Goal: Information Seeking & Learning: Learn about a topic

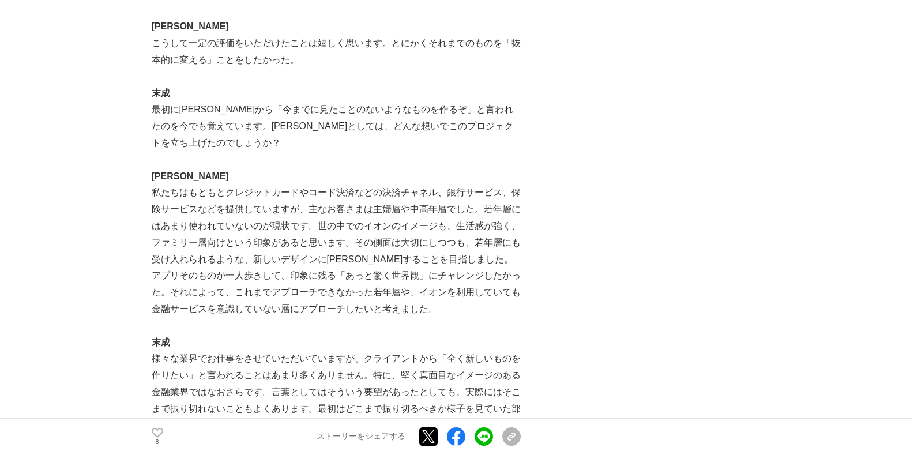
scroll to position [1441, 0]
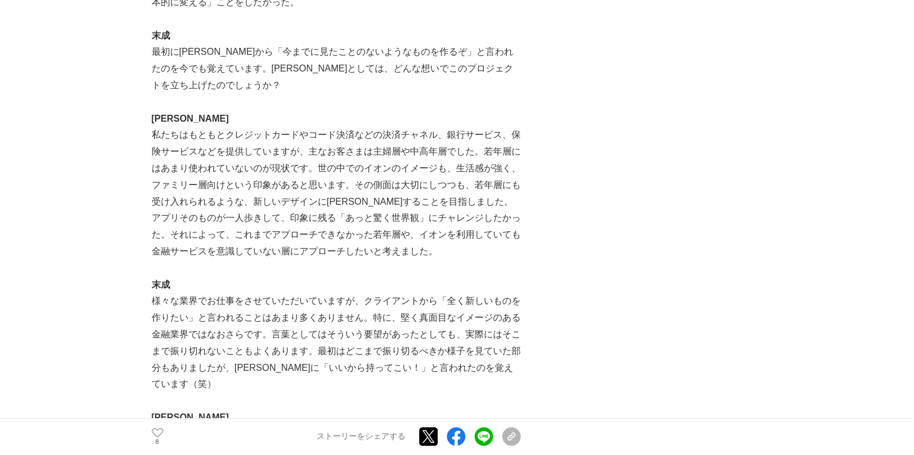
click at [350, 154] on p "私たちはもともとクレジットカードやコード決済などの決済チャネル、銀行サービス、保険サービスなどを提供していますが、主なお客さまは主婦層や中高年層でした。若年層…" at bounding box center [336, 193] width 369 height 133
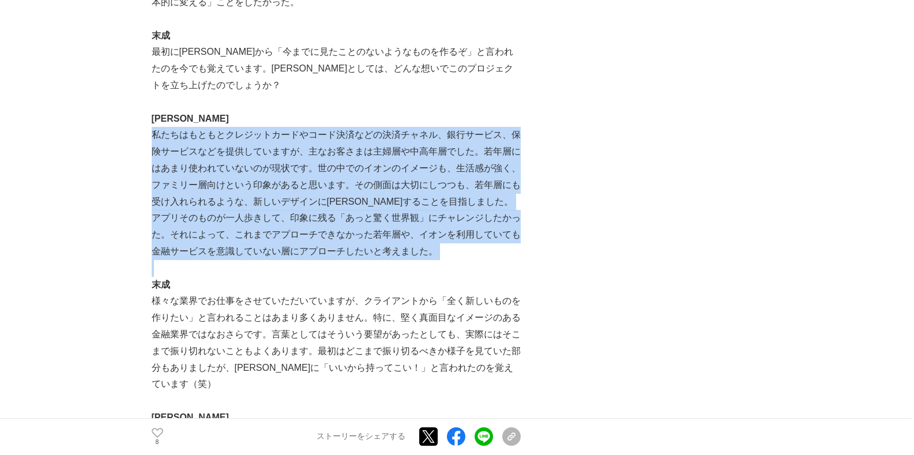
click at [350, 154] on p "私たちはもともとクレジットカードやコード決済などの決済チャネル、銀行サービス、保険サービスなどを提供していますが、主なお客さまは主婦層や中高年層でした。若年層…" at bounding box center [336, 193] width 369 height 133
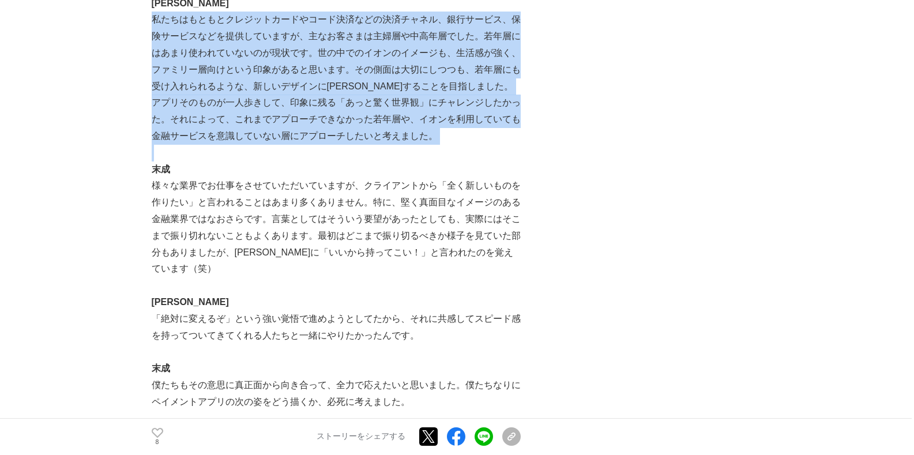
scroll to position [1672, 0]
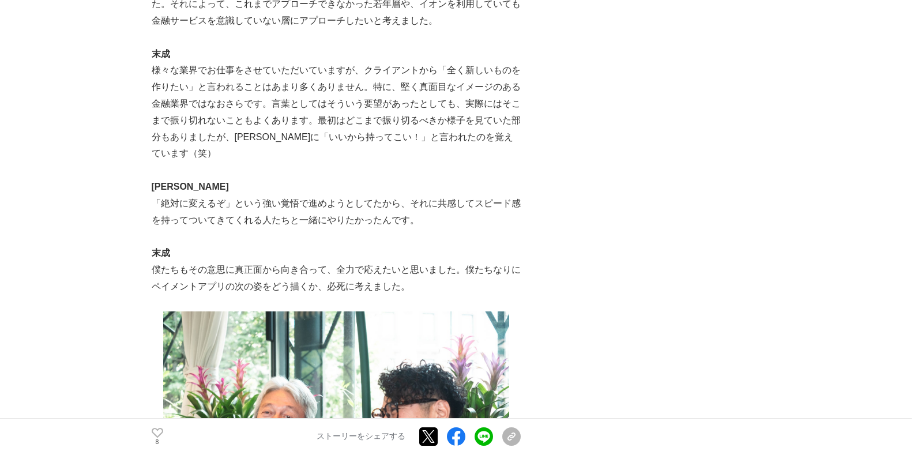
click at [393, 90] on p "様々な業界でお仕事をさせていただいていますが、クライアントから「全く新しいものを作りたい」と言われることはあまり多くありません。特に、堅く真面目なイメージのあ…" at bounding box center [336, 112] width 369 height 100
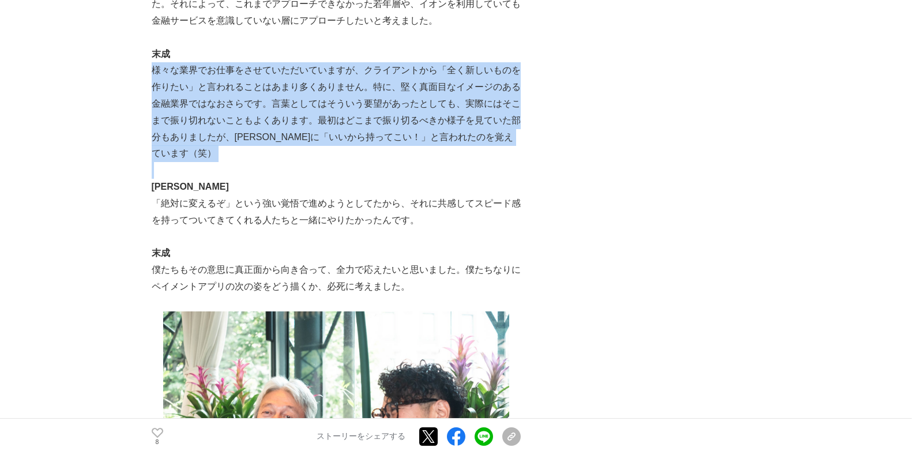
click at [393, 90] on p "様々な業界でお仕事をさせていただいていますが、クライアントから「全く新しいものを作りたい」と言われることはあまり多くありません。特に、堅く真面目なイメージのあ…" at bounding box center [336, 112] width 369 height 100
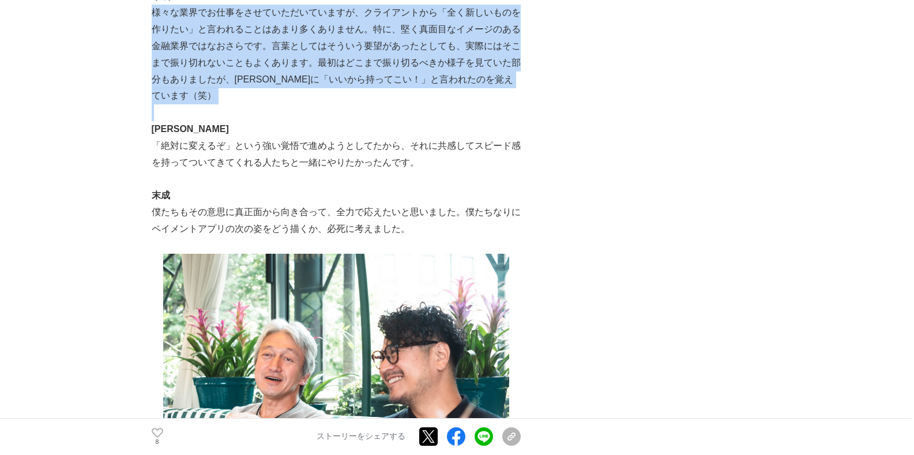
scroll to position [1787, 0]
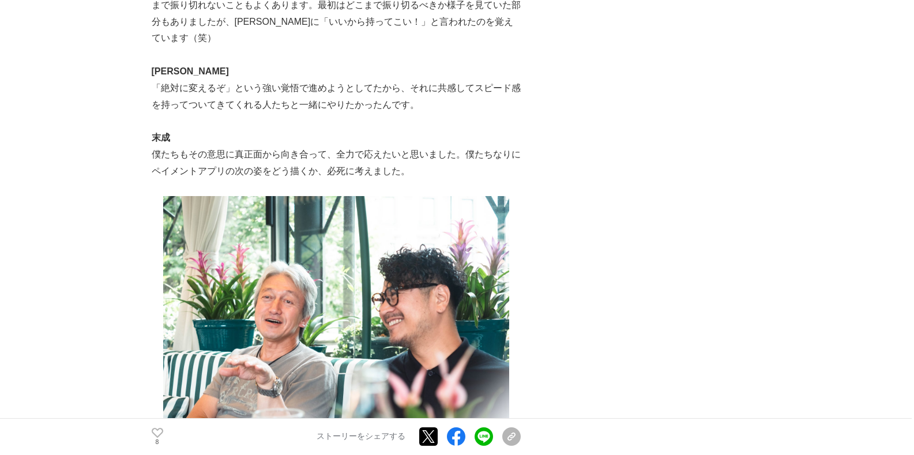
click at [405, 114] on p "「絶対に変えるぞ」という強い覚悟で進めようとしてたから、それに共感してスピード感を持ってついてきてくれる人たちと一緒にやりたかったんです。" at bounding box center [336, 96] width 369 height 33
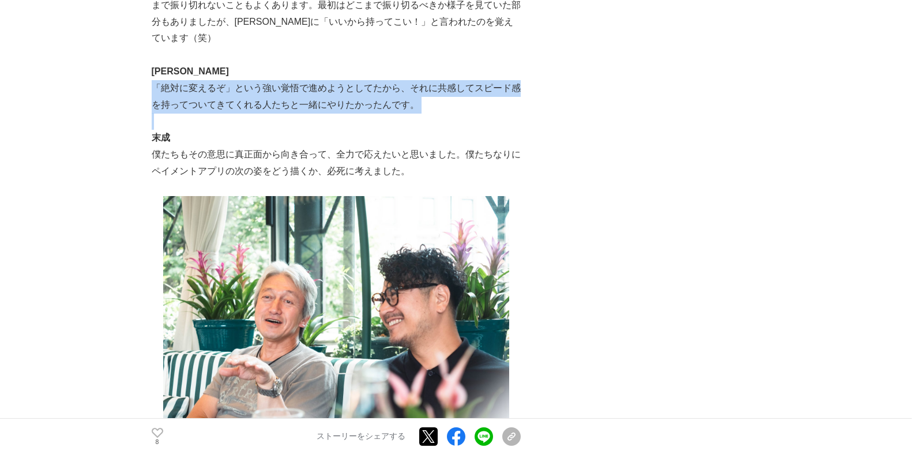
click at [405, 114] on p "「絶対に変えるぞ」という強い覚悟で進めようとしてたから、それに共感してスピード感を持ってついてきてくれる人たちと一緒にやりたかったんです。" at bounding box center [336, 96] width 369 height 33
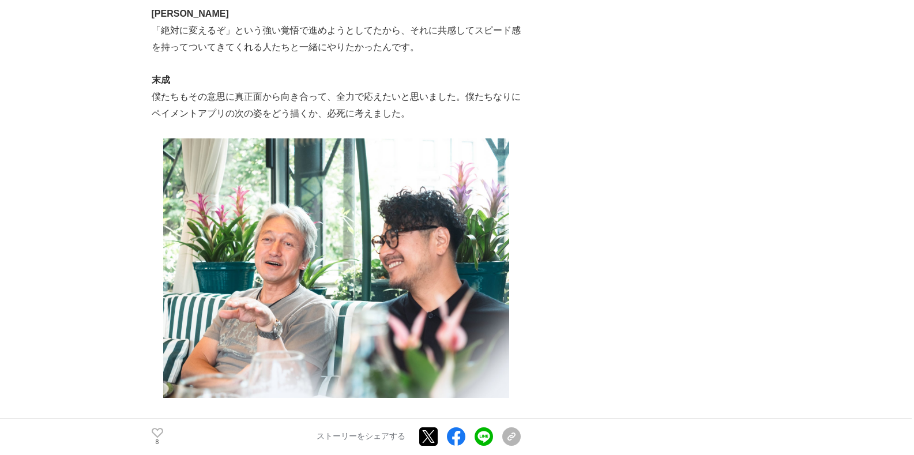
click at [337, 119] on p "僕たちもその意思に真正面から向き合って、全力で応えたいと思いました。僕たちなりにペイメントアプリの次の姿をどう描くか、必死に考えました。" at bounding box center [336, 105] width 369 height 33
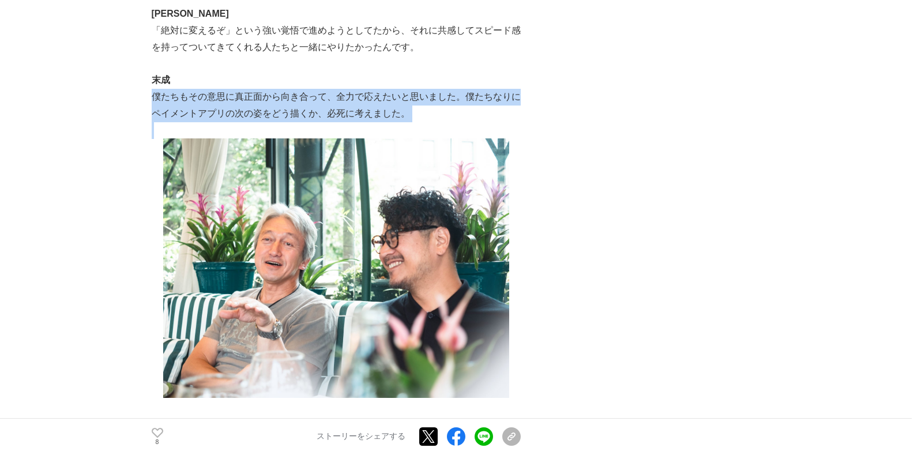
click at [337, 119] on p "僕たちもその意思に真正面から向き合って、全力で応えたいと思いました。僕たちなりにペイメントアプリの次の姿をどう描くか、必死に考えました。" at bounding box center [336, 105] width 369 height 33
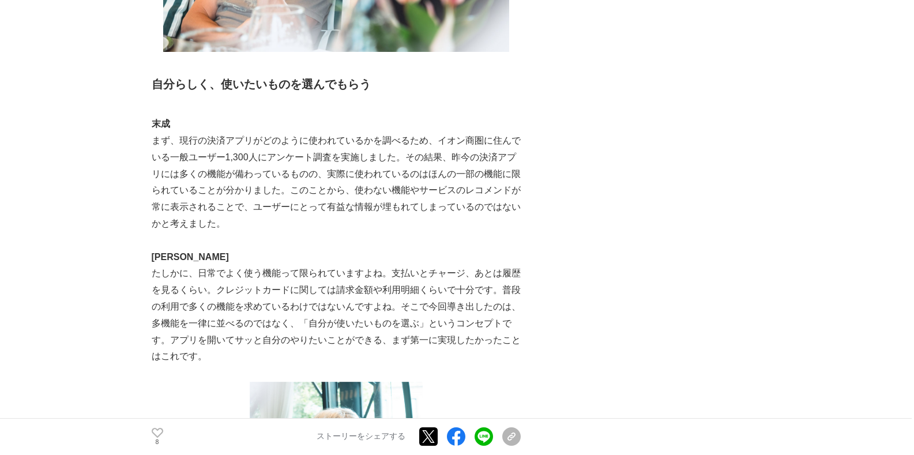
scroll to position [2248, 0]
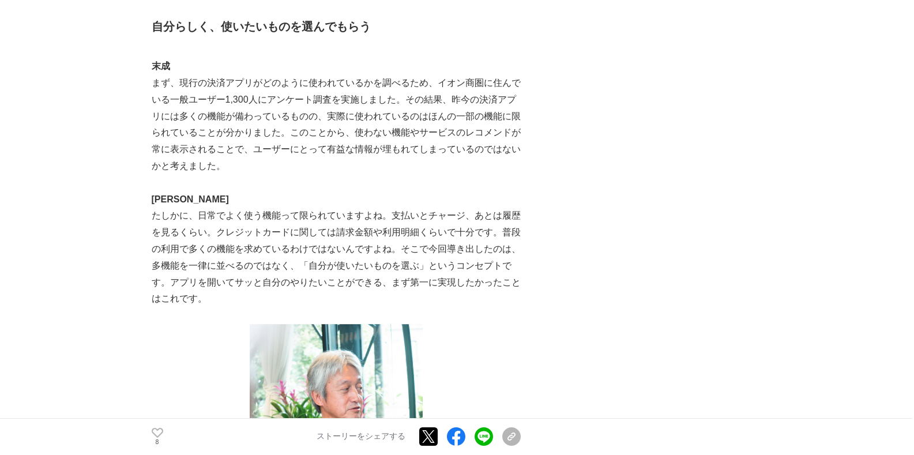
click at [365, 99] on p "まず、現行の決済アプリがどのように使われているかを調べるため、イオン商圏に住んでいる一般ユーザー1,300人にアンケート調査を実施しました。その結果、昨今の決…" at bounding box center [336, 125] width 369 height 100
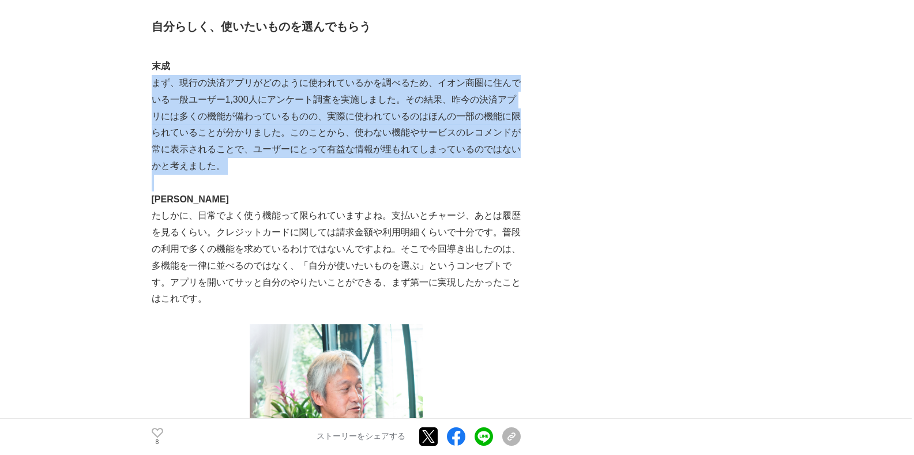
click at [365, 99] on p "まず、現行の決済アプリがどのように使われているかを調べるため、イオン商圏に住んでいる一般ユーザー1,300人にアンケート調査を実施しました。その結果、昨今の決…" at bounding box center [336, 125] width 369 height 100
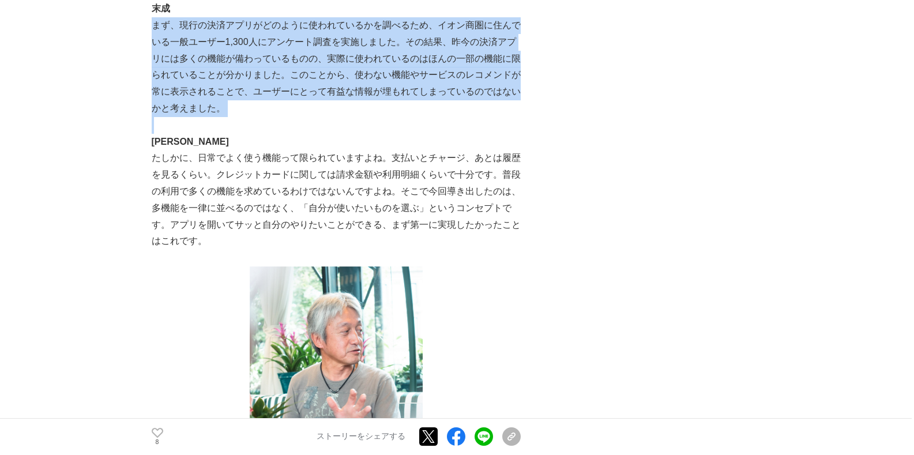
scroll to position [2363, 0]
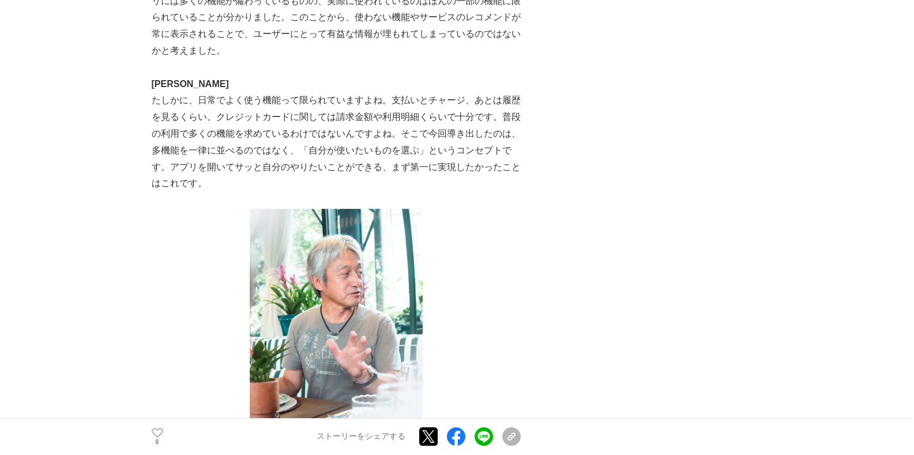
click at [405, 147] on p "たしかに、日常でよく使う機能って限られていますよね。支払いとチャージ、あとは履歴を見るくらい。クレジットカードに関しては請求金額や利用明細くらいで十分です。普…" at bounding box center [336, 142] width 369 height 100
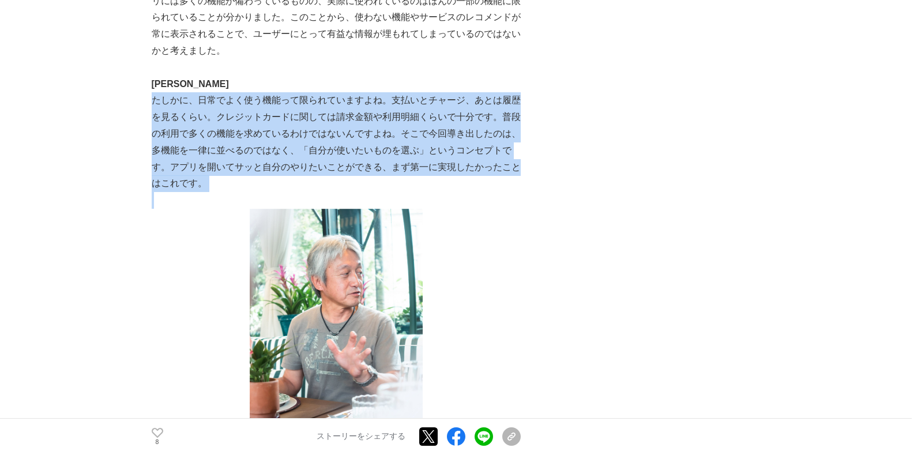
click at [405, 147] on p "たしかに、日常でよく使う機能って限られていますよね。支払いとチャージ、あとは履歴を見るくらい。クレジットカードに関しては請求金額や利用明細くらいで十分です。普…" at bounding box center [336, 142] width 369 height 100
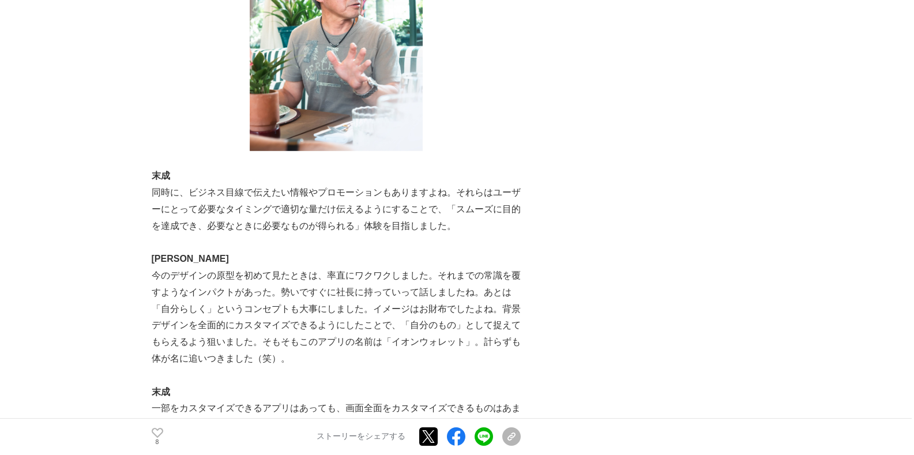
scroll to position [2709, 0]
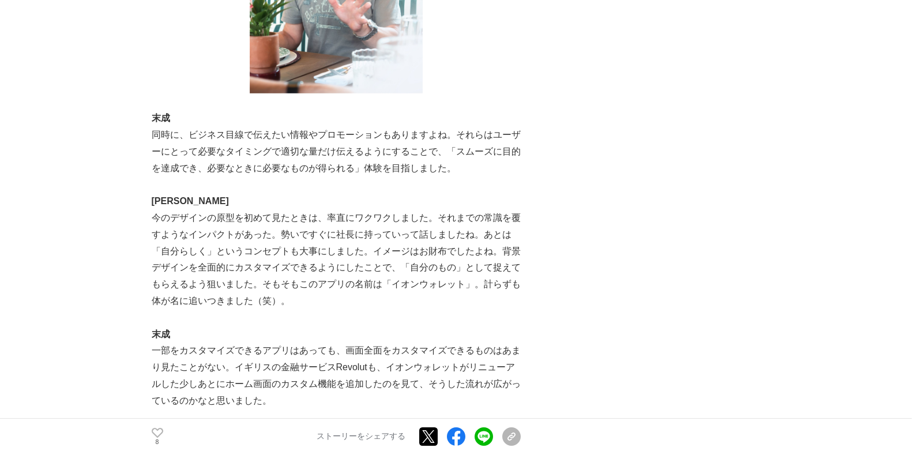
click at [369, 153] on p "同時に、ビジネス目線で伝えたい情報やプロモーションもありますよね。それらはユーザーにとって必要なタイミングで適切な量だけ伝えるようにすることで、「スムーズに目…" at bounding box center [336, 152] width 369 height 50
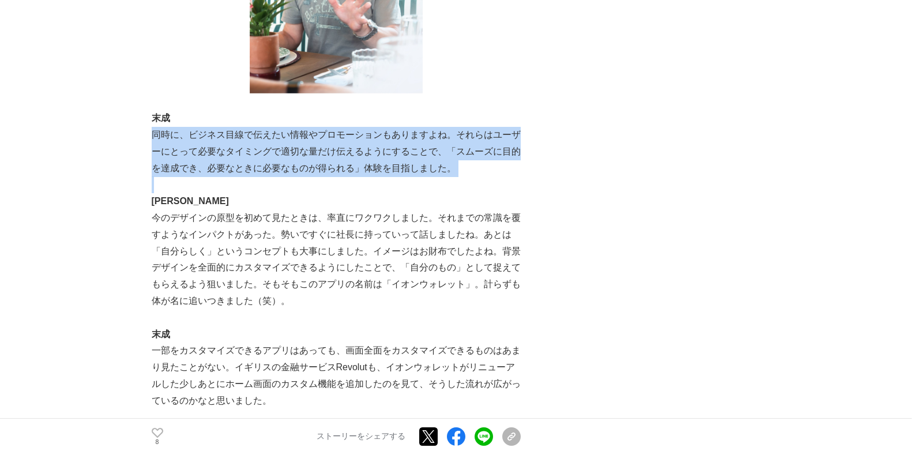
click at [369, 153] on p "同時に、ビジネス目線で伝えたい情報やプロモーションもありますよね。それらはユーザーにとって必要なタイミングで適切な量だけ伝えるようにすることで、「スムーズに目…" at bounding box center [336, 152] width 369 height 50
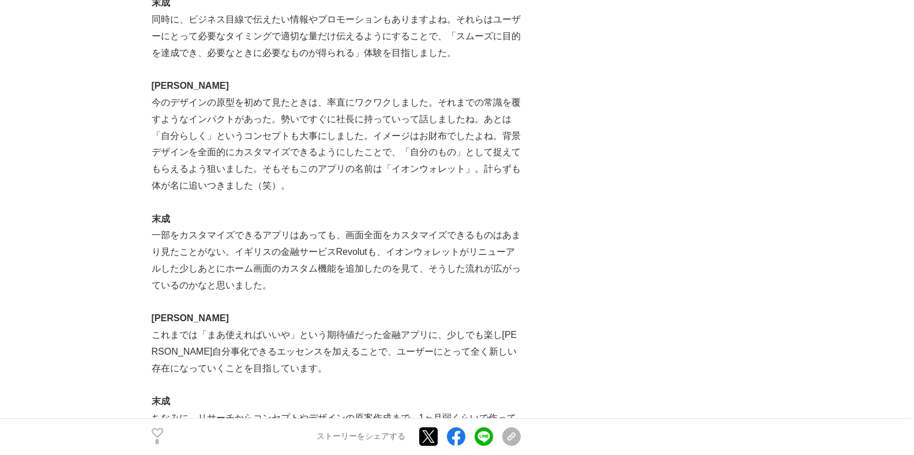
click at [386, 148] on p "今のデザインの原型を初めて見たときは、率直にワクワクしました。それまでの常識を覆すようなインパクトがあった。勢いですぐに社長に持っていって話しましたね。あとは…" at bounding box center [336, 145] width 369 height 100
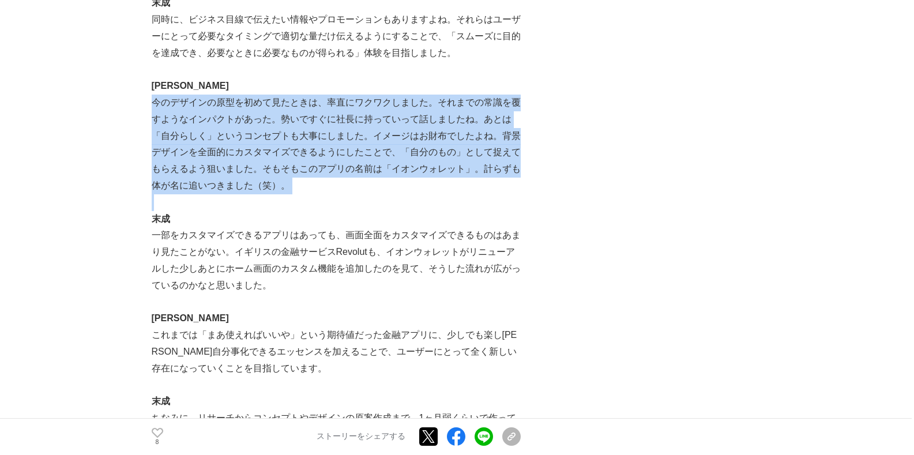
click at [386, 148] on p "今のデザインの原型を初めて見たときは、率直にワクワクしました。それまでの常識を覆すようなインパクトがあった。勢いですぐに社長に持っていって話しましたね。あとは…" at bounding box center [336, 145] width 369 height 100
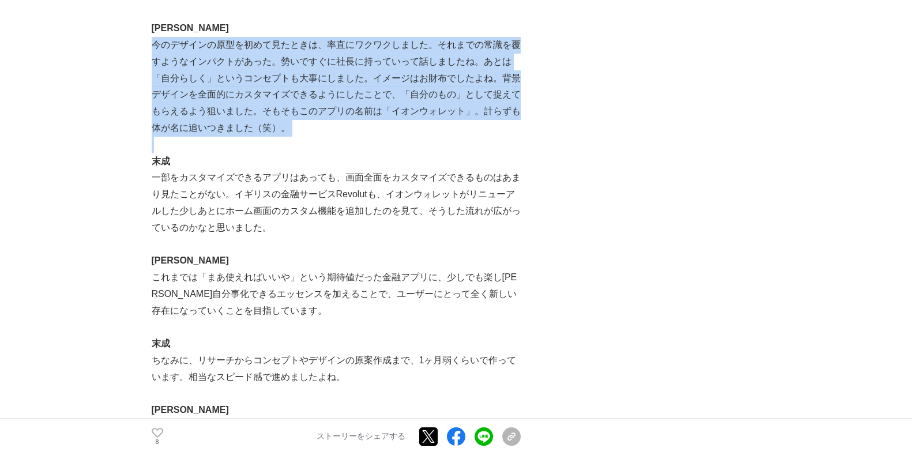
scroll to position [2940, 0]
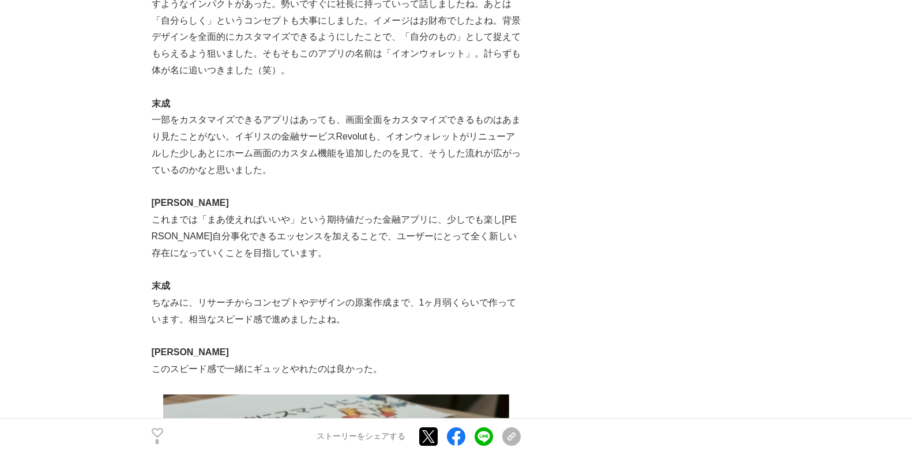
click at [371, 154] on p "一部をカスタマイズできるアプリはあっても、画面全面をカスタマイズできるものはあまり見たことがない。イギリスの金融サービスRevolutも、イオンウォレットがリ…" at bounding box center [336, 145] width 369 height 66
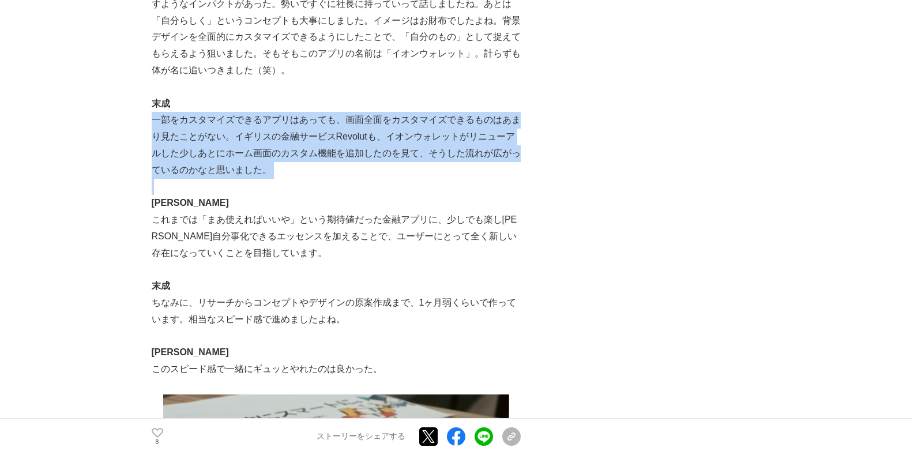
click at [371, 154] on p "一部をカスタマイズできるアプリはあっても、画面全面をカスタマイズできるものはあまり見たことがない。イギリスの金融サービスRevolutも、イオンウォレットがリ…" at bounding box center [336, 145] width 369 height 66
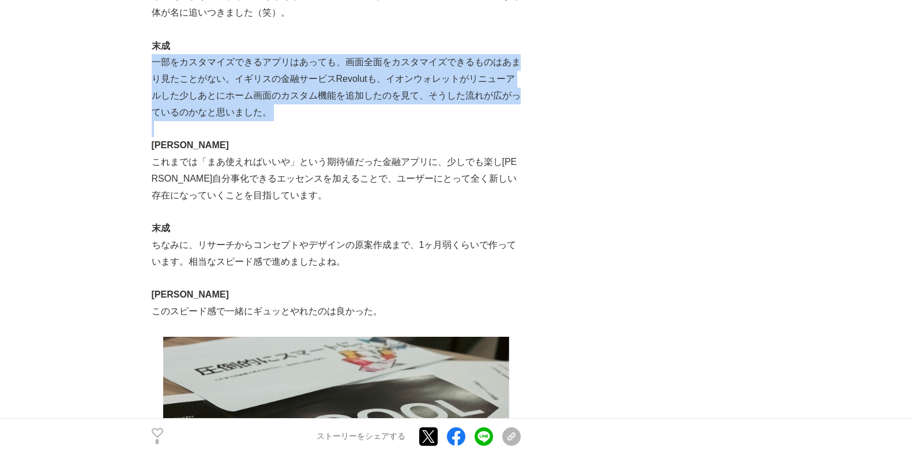
scroll to position [3055, 0]
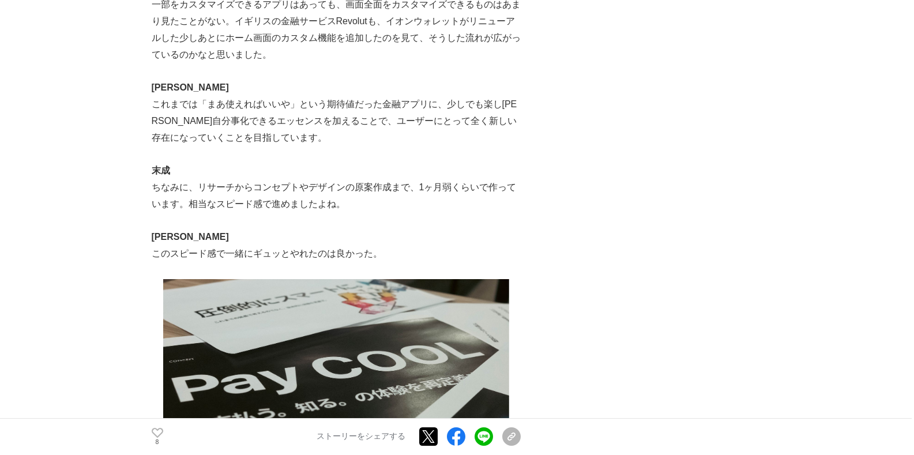
click at [341, 141] on p "これまでは「まあ使えればいいや」という期待値だった金融アプリに、少しでも楽し[PERSON_NAME]自分事化できるエッセンスを加えることで、ユーザーにとって…" at bounding box center [336, 121] width 369 height 50
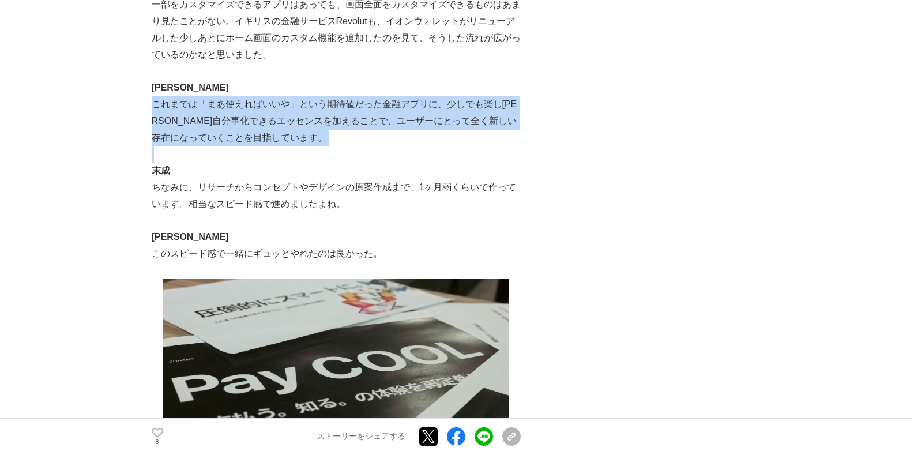
click at [341, 141] on p "これまでは「まあ使えればいいや」という期待値だった金融アプリに、少しでも楽し[PERSON_NAME]自分事化できるエッセンスを加えることで、ユーザーにとって…" at bounding box center [336, 121] width 369 height 50
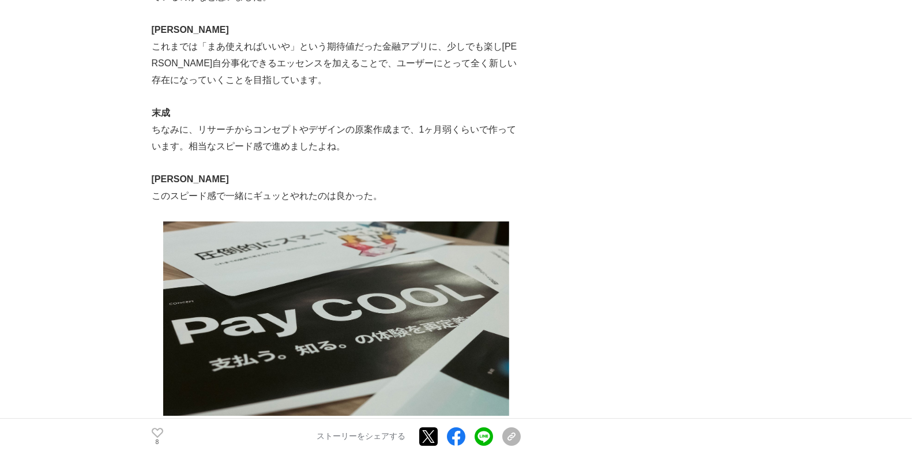
click at [369, 152] on p "ちなみに、リサーチからコンセプトやデザインの原案作成まで、1ヶ月弱くらいで作っています。相当なスピード感で進めましたよね。" at bounding box center [336, 138] width 369 height 33
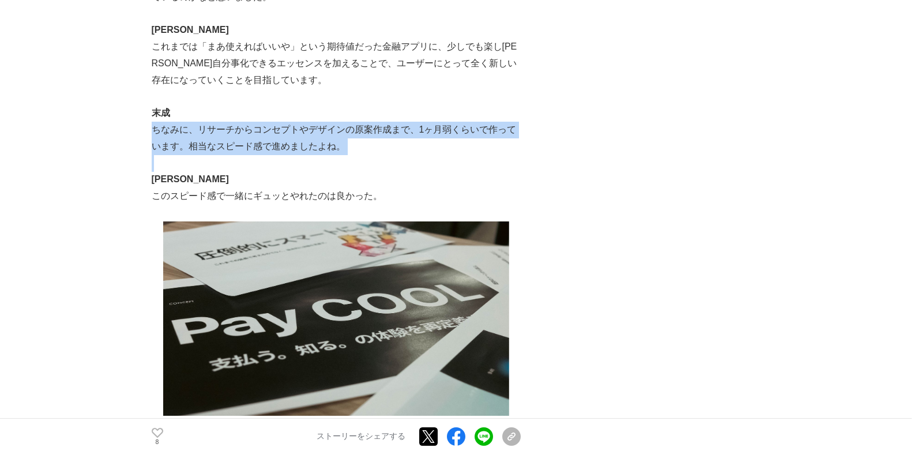
click at [369, 152] on p "ちなみに、リサーチからコンセプトやデザインの原案作成まで、1ヶ月弱くらいで作っています。相当なスピード感で進めましたよね。" at bounding box center [336, 138] width 369 height 33
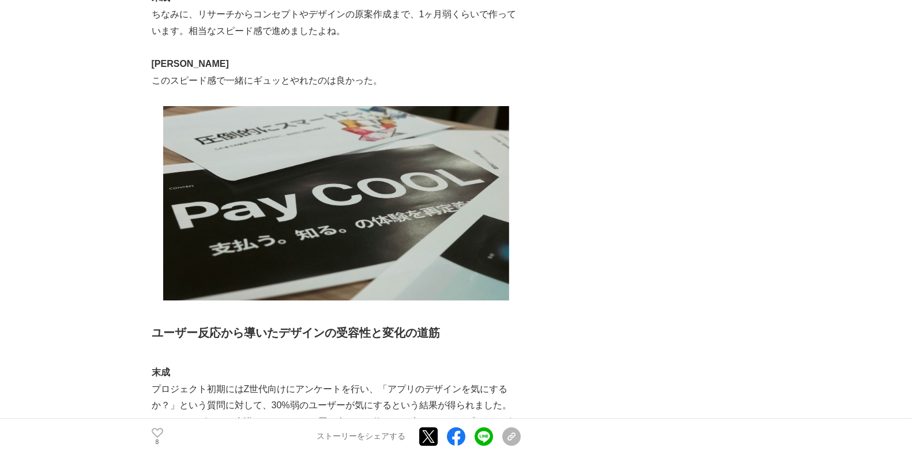
click at [265, 106] on p at bounding box center [336, 97] width 369 height 17
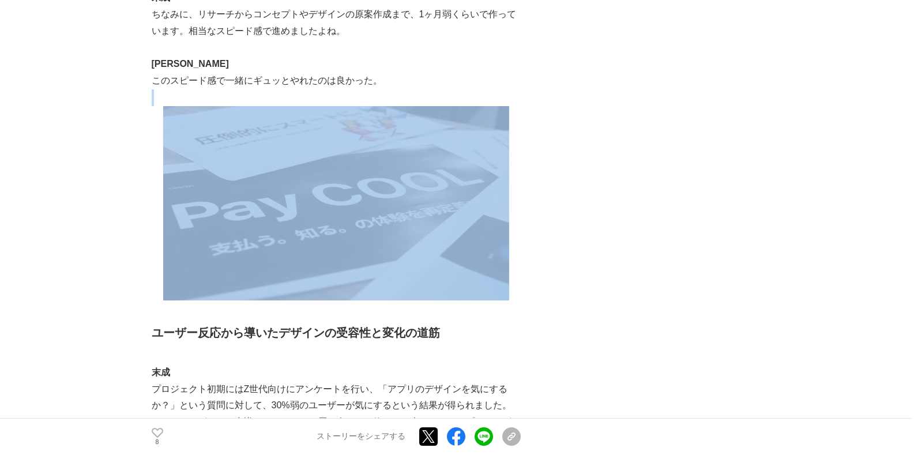
click at [265, 106] on p at bounding box center [336, 97] width 369 height 17
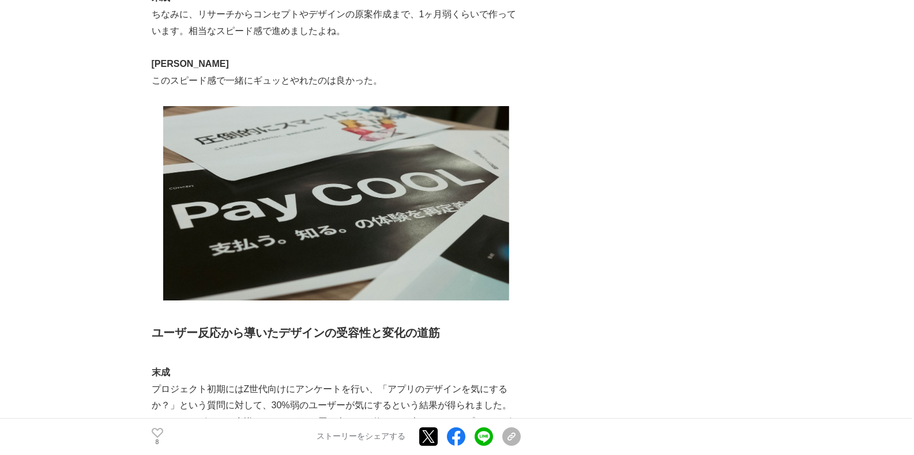
click at [266, 89] on p "このスピード感で一緒にギュッとやれたのは良かった。" at bounding box center [336, 81] width 369 height 17
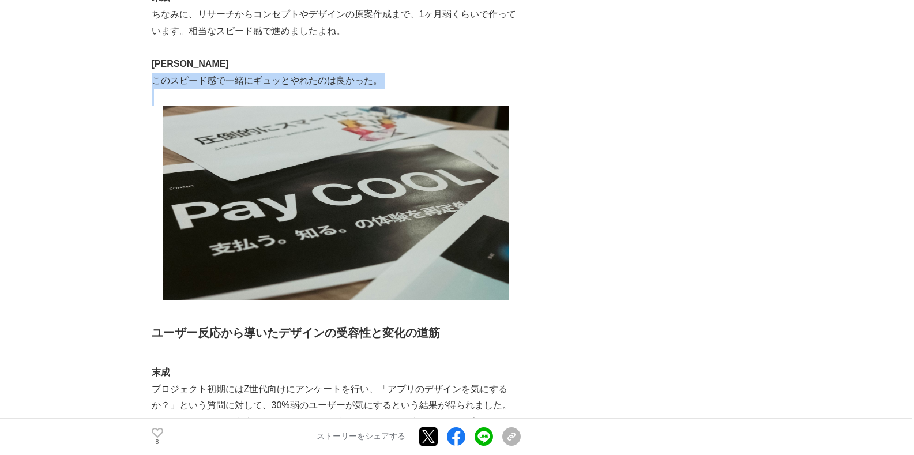
click at [266, 89] on p "このスピード感で一緒にギュッとやれたのは良かった。" at bounding box center [336, 81] width 369 height 17
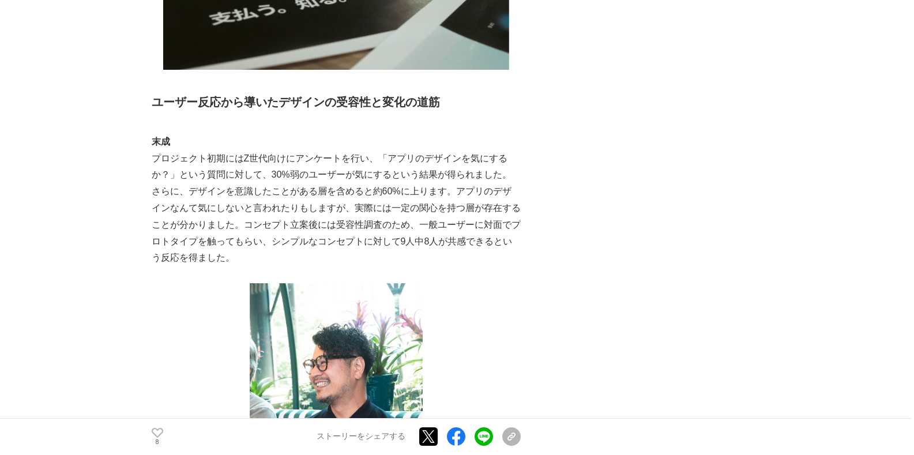
scroll to position [3516, 0]
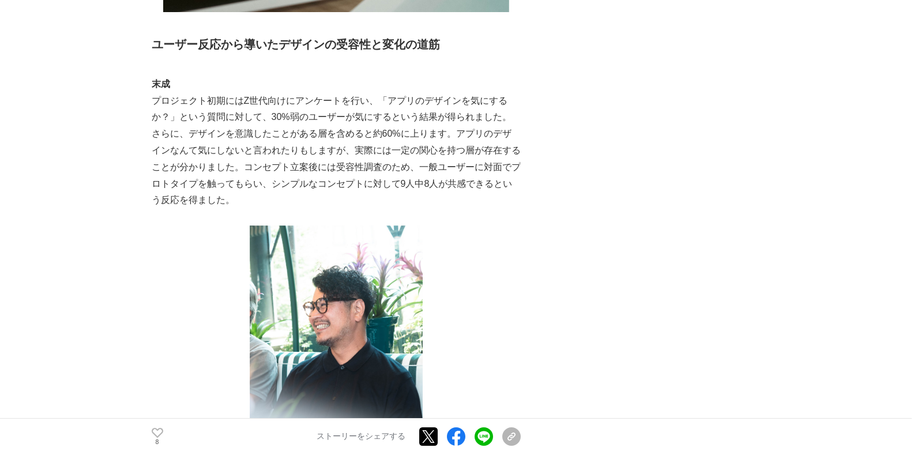
click at [489, 120] on p "プロジェクト初期にはZ世代向けにアンケートを行い、「アプリのデザインを気にするか？」という質問に対して、30%弱のユーザーが気にするという結果が得られました。…" at bounding box center [336, 151] width 369 height 116
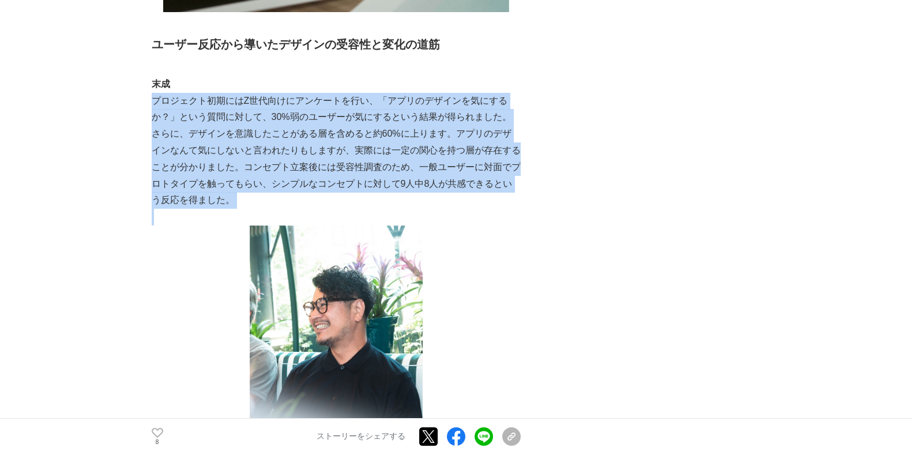
click at [489, 120] on p "プロジェクト初期にはZ世代向けにアンケートを行い、「アプリのデザインを気にするか？」という質問に対して、30%弱のユーザーが気にするという結果が得られました。…" at bounding box center [336, 151] width 369 height 116
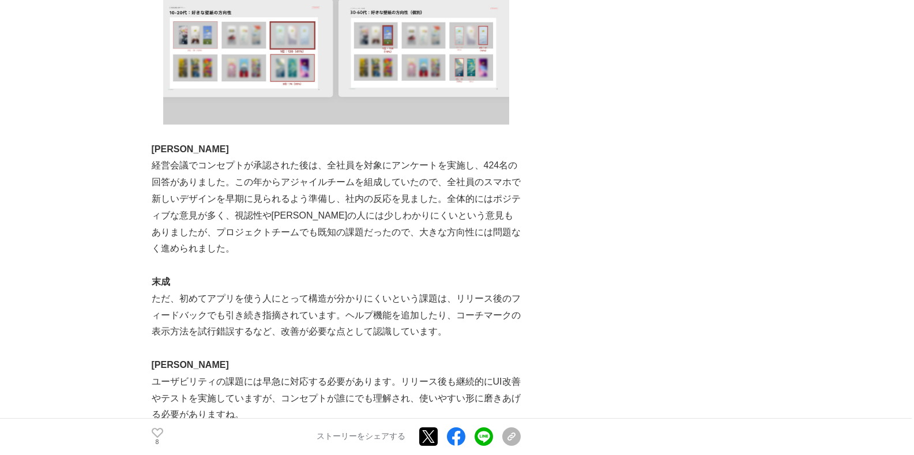
scroll to position [4381, 0]
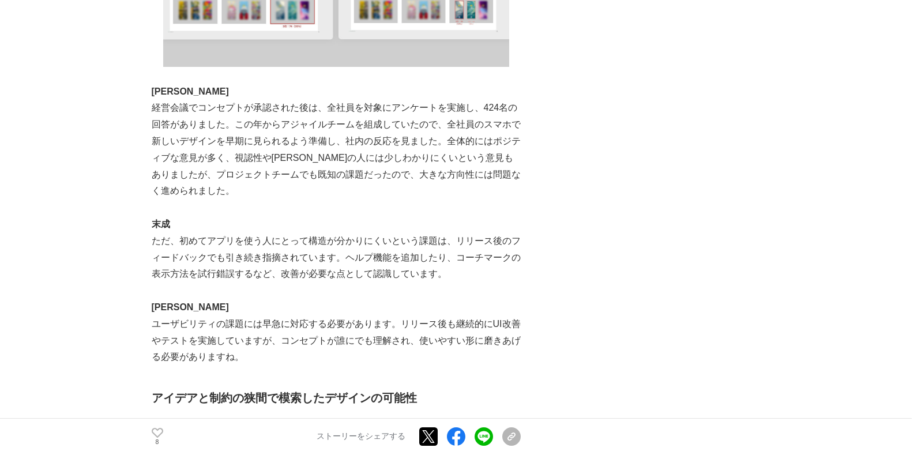
click at [390, 130] on p "経営会議でコンセプトが承認された後は、全社員を対象にアンケートを実施し、424名の回答がありました。この年からアジャイルチームを組成していたので、全社員のスマ…" at bounding box center [336, 150] width 369 height 100
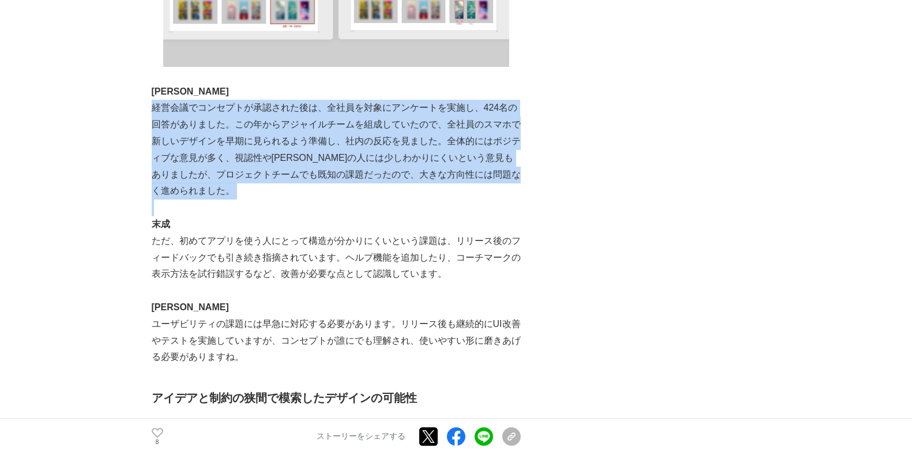
click at [390, 130] on p "経営会議でコンセプトが承認された後は、全社員を対象にアンケートを実施し、424名の回答がありました。この年からアジャイルチームを組成していたので、全社員のスマ…" at bounding box center [336, 150] width 369 height 100
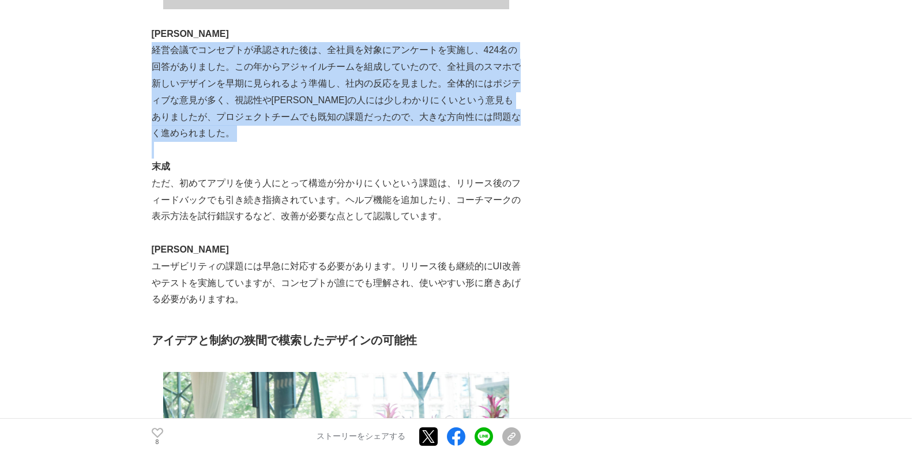
scroll to position [4496, 0]
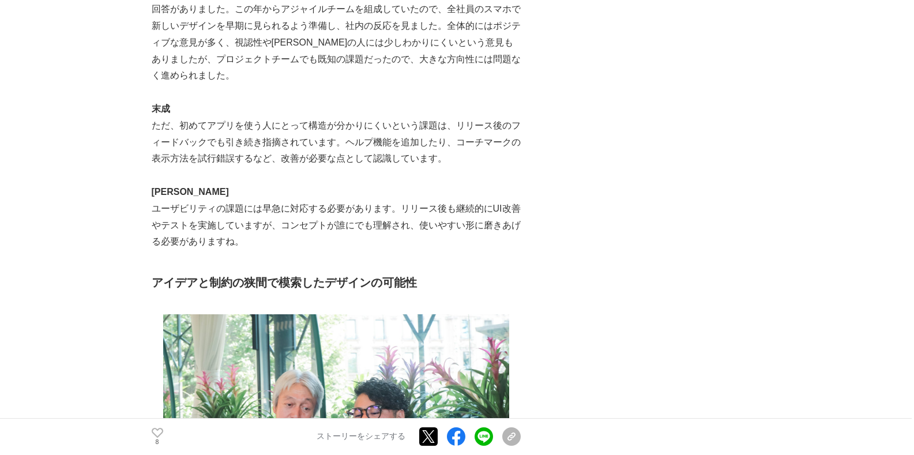
click at [388, 162] on p "ただ、初めてアプリを使う人にとって構造が分かりにくいという課題は、リリース後のフィードバックでも引き続き指摘されています。ヘルプ機能を追加したり、コーチマーク…" at bounding box center [336, 143] width 369 height 50
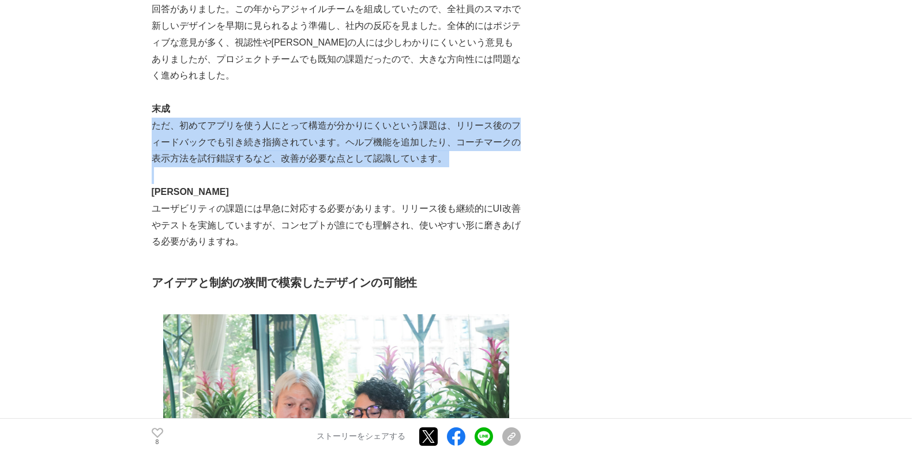
click at [388, 162] on p "ただ、初めてアプリを使う人にとって構造が分かりにくいという課題は、リリース後のフィードバックでも引き続き指摘されています。ヘルプ機能を追加したり、コーチマーク…" at bounding box center [336, 143] width 369 height 50
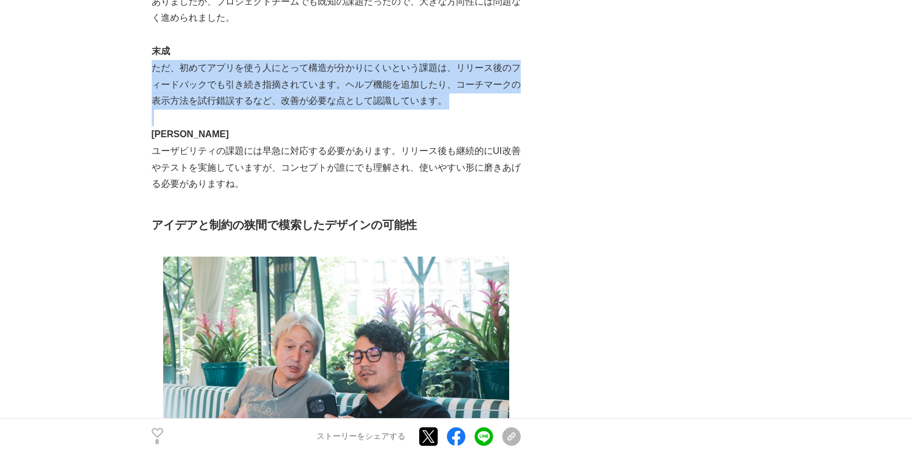
scroll to position [4612, 0]
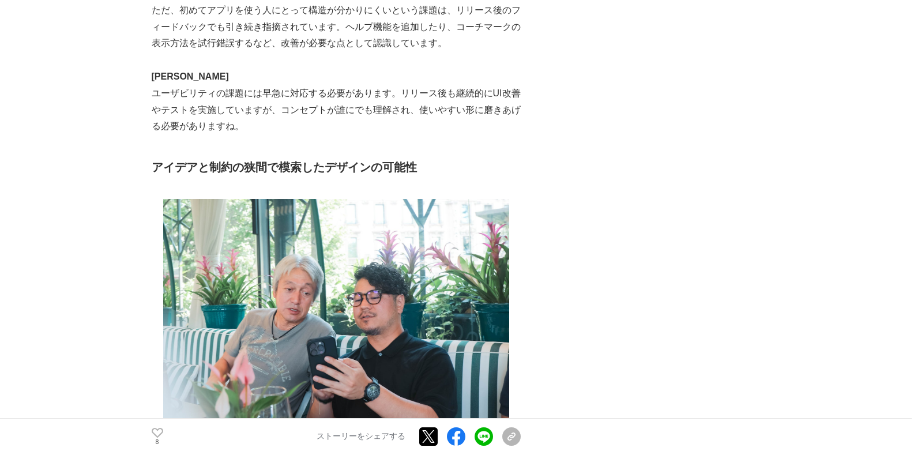
click at [352, 130] on p "ユーザビリティの課題には早急に対応する必要があります。リリース後も継続的にUI改善やテストを実施していますが、コンセプトが誰にでも理解され、使いやすい形に磨き…" at bounding box center [336, 110] width 369 height 50
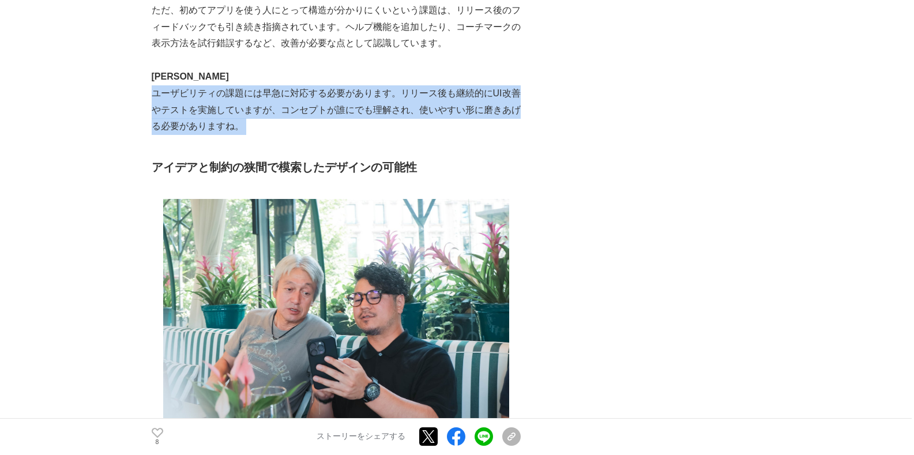
click at [352, 130] on p "ユーザビリティの課題には早急に対応する必要があります。リリース後も継続的にUI改善やテストを実施していますが、コンセプトが誰にでも理解され、使いやすい形に磨き…" at bounding box center [336, 110] width 369 height 50
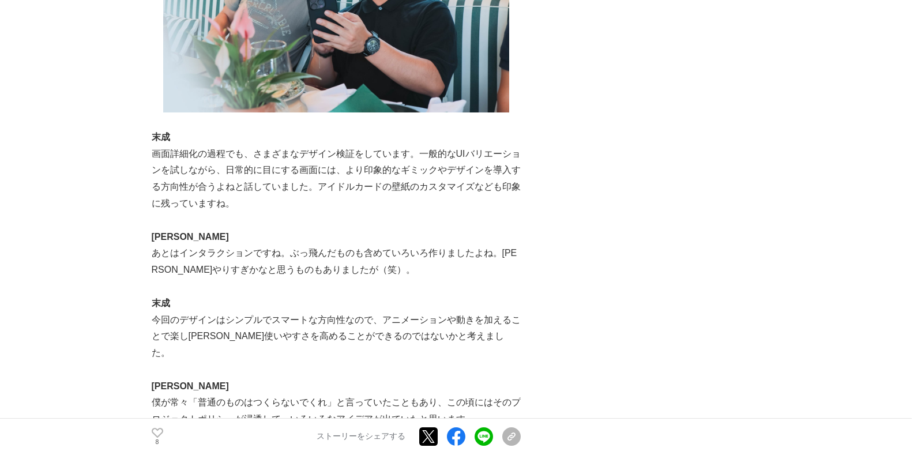
scroll to position [5015, 0]
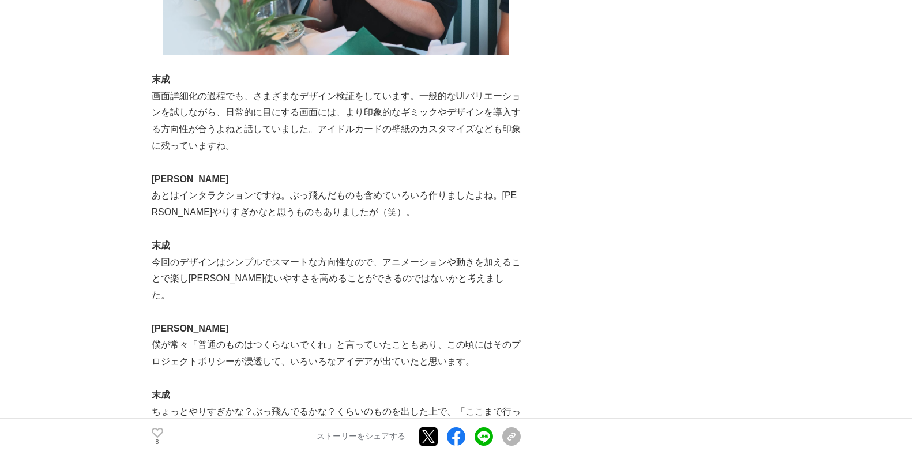
click at [434, 129] on p "画面詳細化の過程でも、さまざまなデザイン検証をしています。一般的なUIバリエーションを試しながら、日常的に目にする画面には、より印象的なギミックやデザインを導…" at bounding box center [336, 121] width 369 height 66
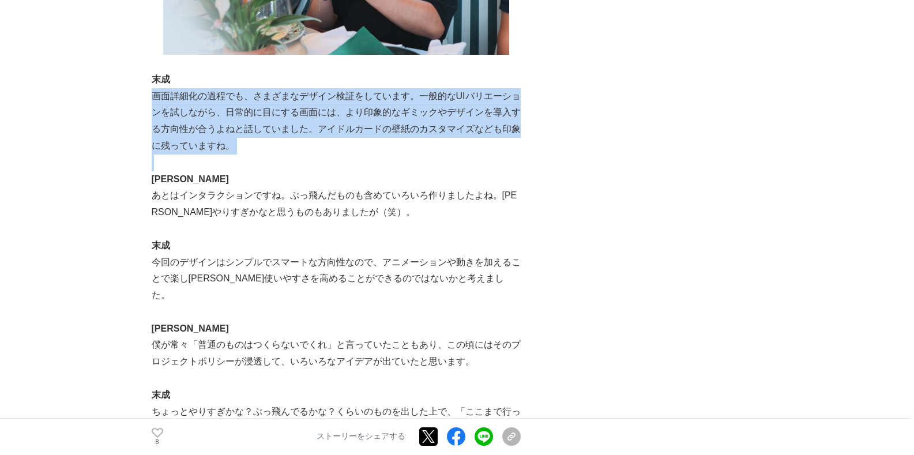
click at [434, 129] on p "画面詳細化の過程でも、さまざまなデザイン検証をしています。一般的なUIバリエーションを試しながら、日常的に目にする画面には、より印象的なギミックやデザインを導…" at bounding box center [336, 121] width 369 height 66
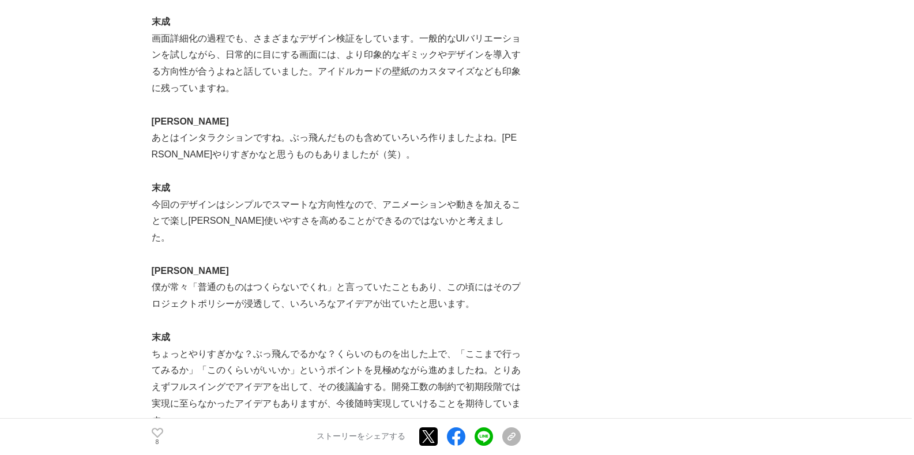
click at [453, 157] on p "あとはインタラクションですね。ぶっ飛んだものも含めていろいろ作りましたよね。[PERSON_NAME]やりすぎかなと思うものもありましたが（笑）。" at bounding box center [336, 146] width 369 height 33
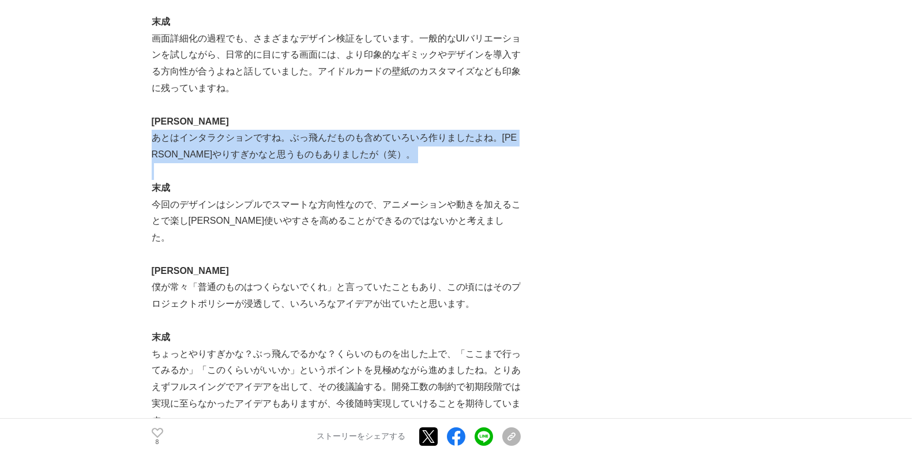
click at [453, 157] on p "あとはインタラクションですね。ぶっ飛んだものも含めていろいろ作りましたよね。[PERSON_NAME]やりすぎかなと思うものもありましたが（笑）。" at bounding box center [336, 146] width 369 height 33
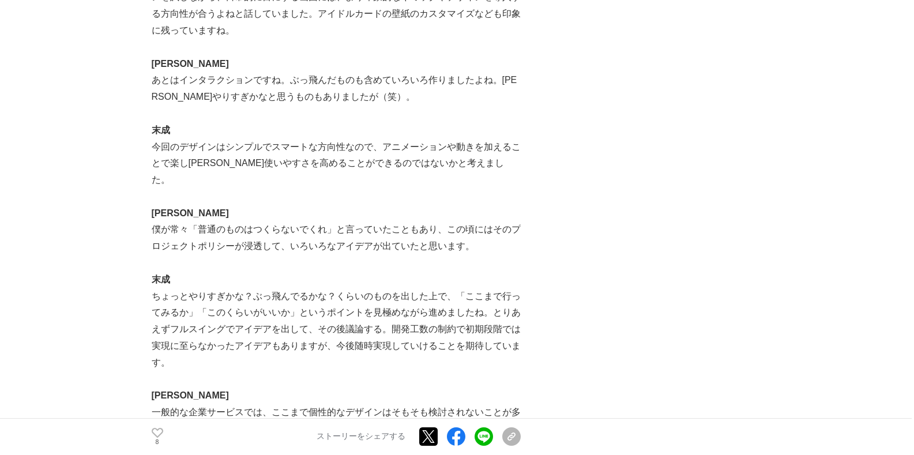
click at [368, 164] on p "今回のデザインはシンプルでスマートな方向性なので、アニメーションや動きを加えることで楽し[PERSON_NAME]使いやすさを高めることができるのではないかと…" at bounding box center [336, 164] width 369 height 50
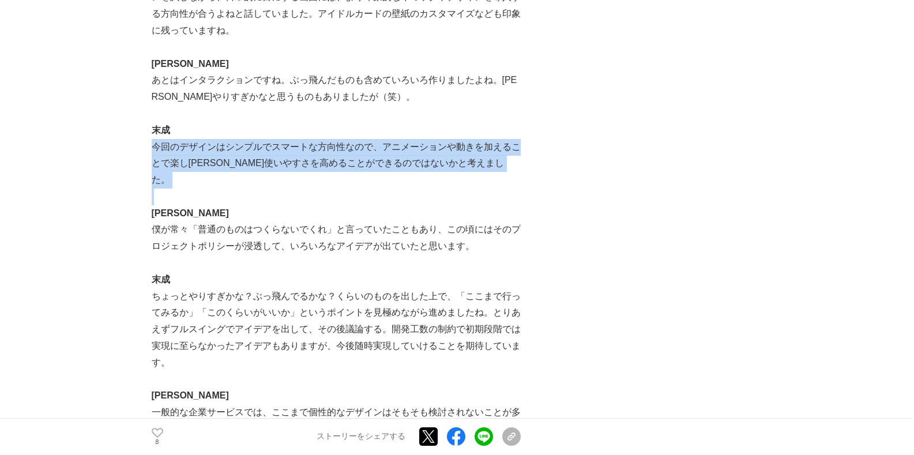
click at [368, 164] on p "今回のデザインはシンプルでスマートな方向性なので、アニメーションや動きを加えることで楽し[PERSON_NAME]使いやすさを高めることができるのではないかと…" at bounding box center [336, 164] width 369 height 50
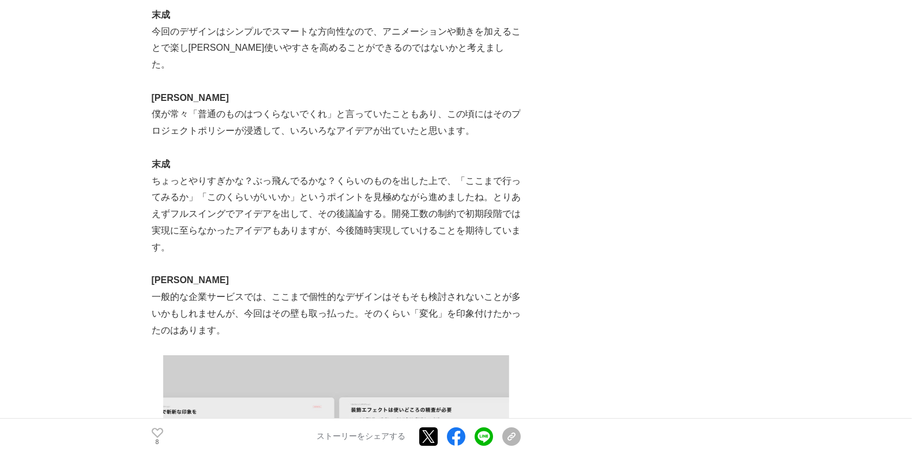
click at [354, 131] on p "僕が常々「普通のものはつくらないでくれ」と言っていたこともあり、この頃にはそのプロジェクトポリシーが浸透して、いろいろなアイデアが出ていたと思います。" at bounding box center [336, 122] width 369 height 33
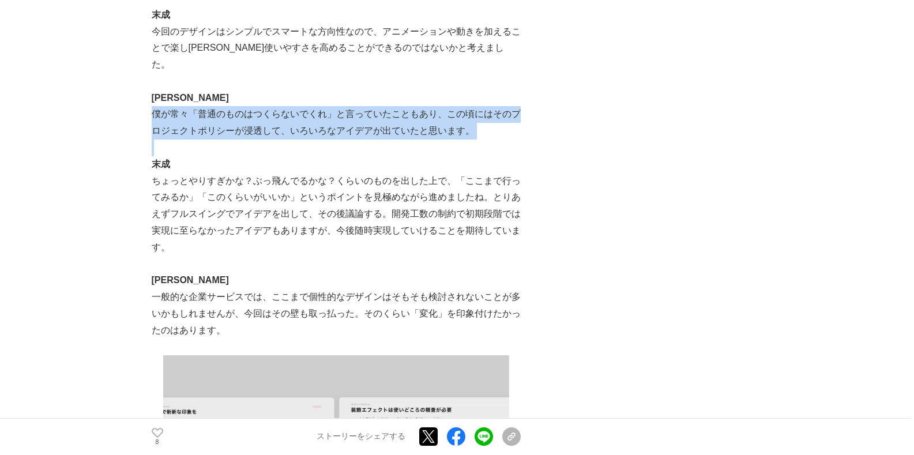
click at [354, 131] on p "僕が常々「普通のものはつくらないでくれ」と言っていたこともあり、この頃にはそのプロジェクトポリシーが浸透して、いろいろなアイデアが出ていたと思います。" at bounding box center [336, 122] width 369 height 33
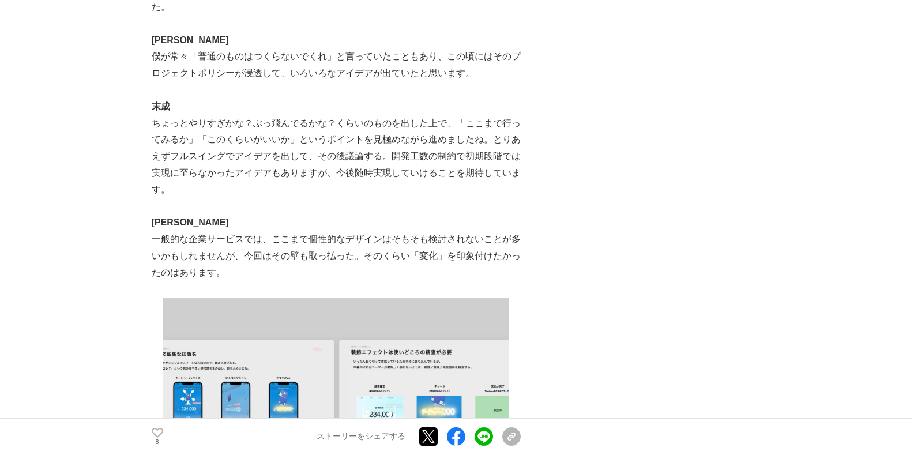
click at [385, 143] on p "ちょっとやりすぎかな？ぶっ飛んでるかな？くらいのものを出した上で、「ここまで行ってみるか」「このくらいがいいか」というポイントを見極めながら進めましたね。とり…" at bounding box center [336, 156] width 369 height 83
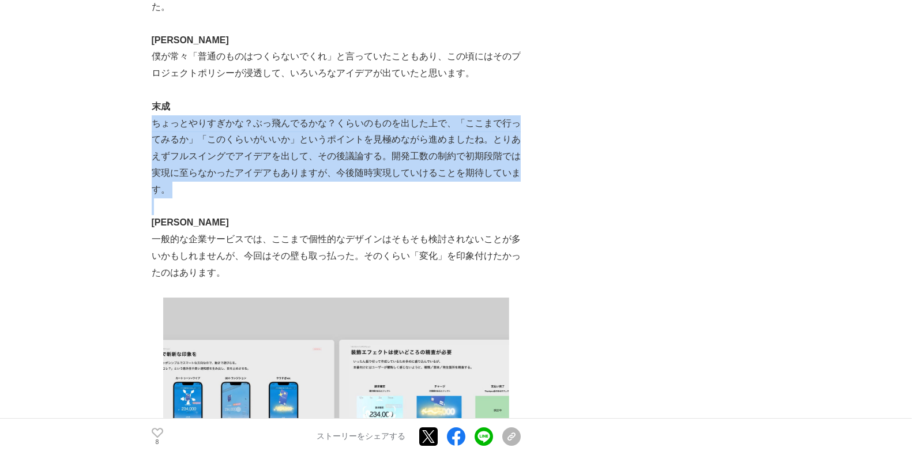
click at [385, 143] on p "ちょっとやりすぎかな？ぶっ飛んでるかな？くらいのものを出した上で、「ここまで行ってみるか」「このくらいがいいか」というポイントを見極めながら進めましたね。とり…" at bounding box center [336, 156] width 369 height 83
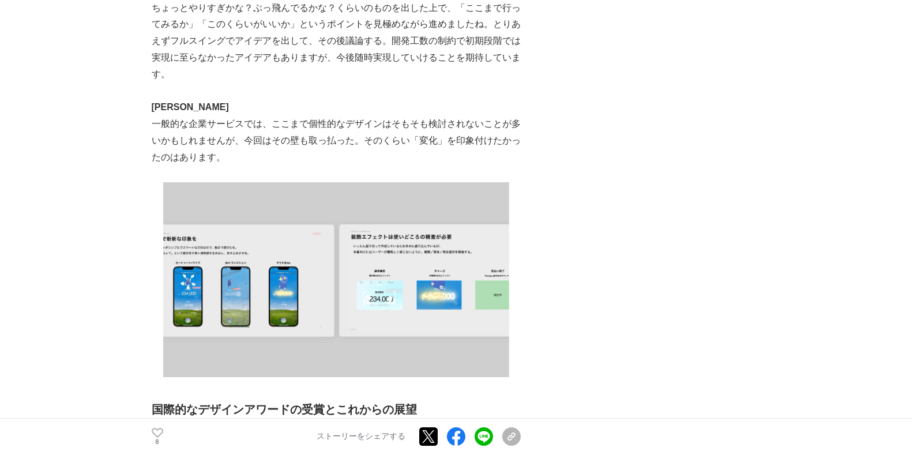
click at [404, 124] on p "一般的な企業サービスでは、ここまで個性的なデザインはそもそも検討されないことが多いかもしれませんが、今回はその壁も取っ払った。そのくらい「変化」を印象付けたか…" at bounding box center [336, 141] width 369 height 50
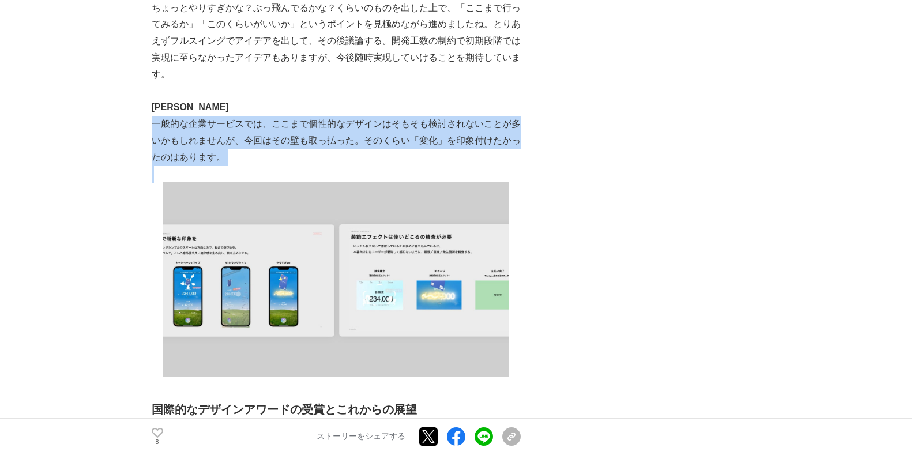
click at [404, 124] on p "一般的な企業サービスでは、ここまで個性的なデザインはそもそも検討されないことが多いかもしれませんが、今回はその壁も取っ払った。そのくらい「変化」を印象付けたか…" at bounding box center [336, 141] width 369 height 50
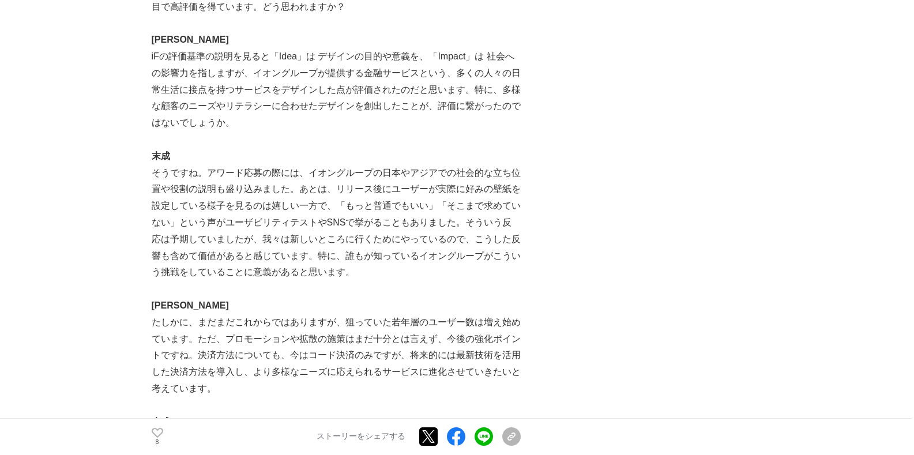
scroll to position [6341, 0]
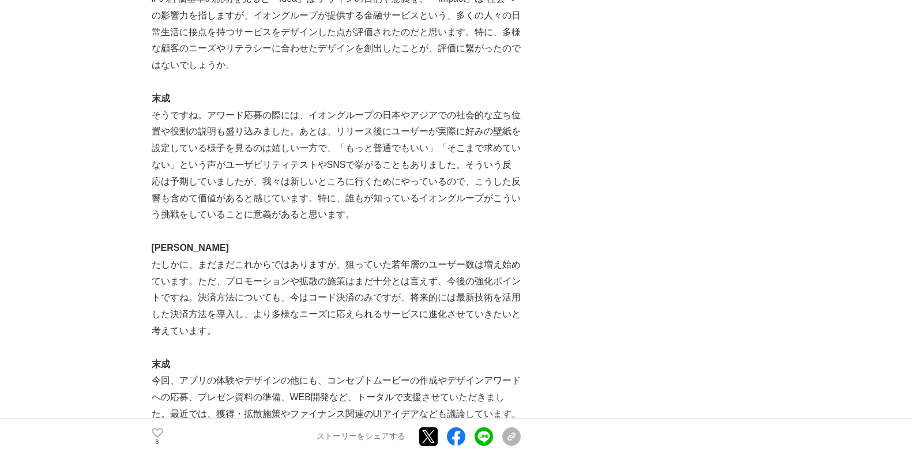
click at [454, 154] on p "そうですね。アワード応募の際には、イオングループの日本やアジアでの社会的な立ち位置や役割の説明も盛り込みました。あとは、リリース後にユーザーが実際に好みの壁紙…" at bounding box center [336, 165] width 369 height 116
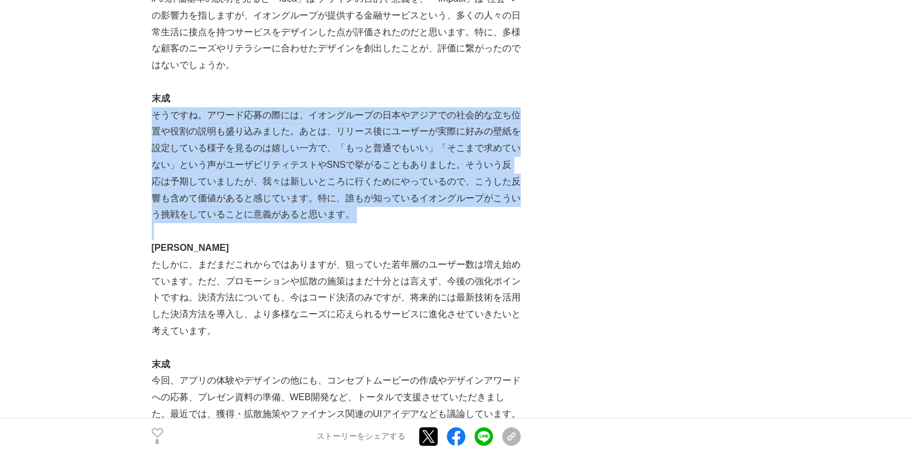
click at [454, 154] on p "そうですね。アワード応募の際には、イオングループの日本やアジアでの社会的な立ち位置や役割の説明も盛り込みました。あとは、リリース後にユーザーが実際に好みの壁紙…" at bounding box center [336, 165] width 369 height 116
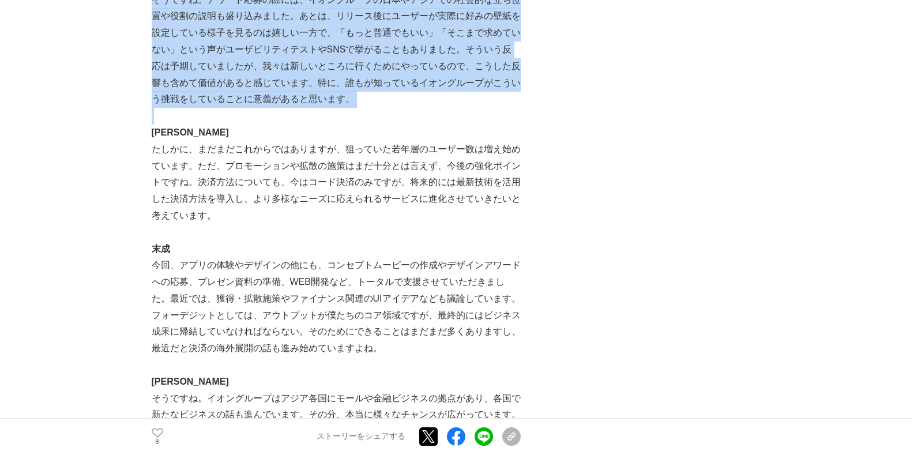
scroll to position [6514, 0]
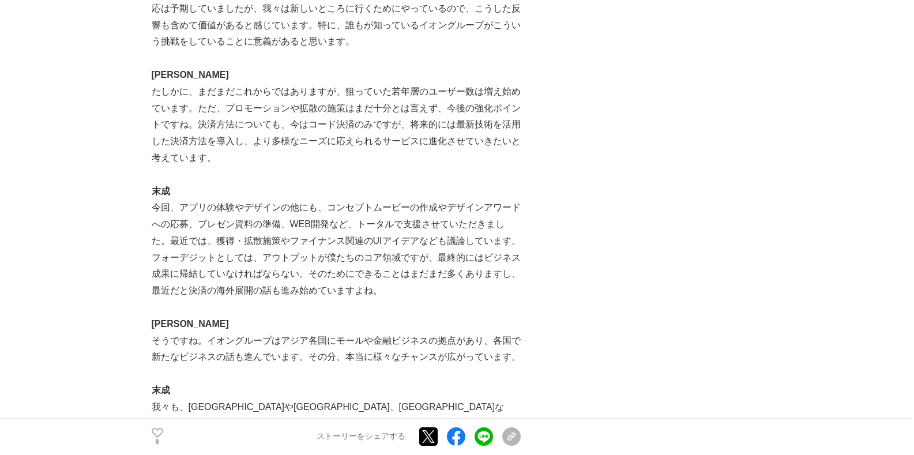
click at [414, 135] on p "たしかに、まだまだこれからではありますが、狙っていた若年層のユーザー数は増え始めています。ただ、プロモーションや拡散の施策はまだ十分とは言えず、今後の強化ポイ…" at bounding box center [336, 125] width 369 height 83
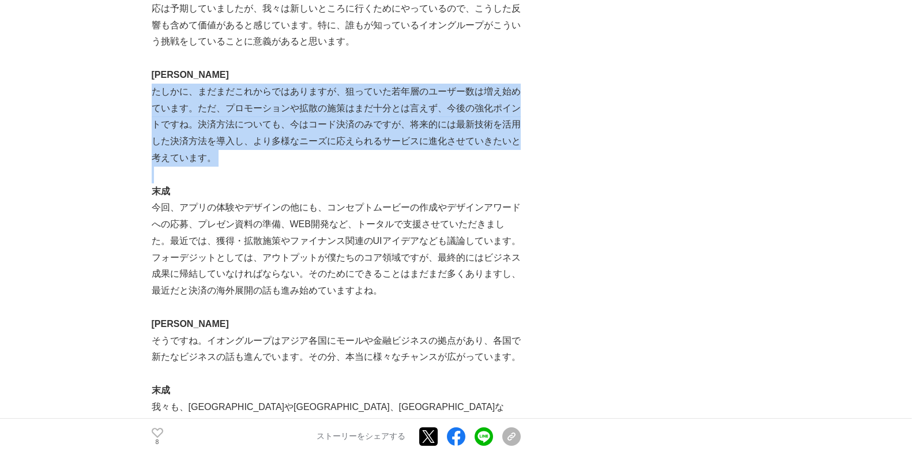
click at [414, 135] on p "たしかに、まだまだこれからではありますが、狙っていた若年層のユーザー数は増え始めています。ただ、プロモーションや拡散の施策はまだ十分とは言えず、今後の強化ポイ…" at bounding box center [336, 125] width 369 height 83
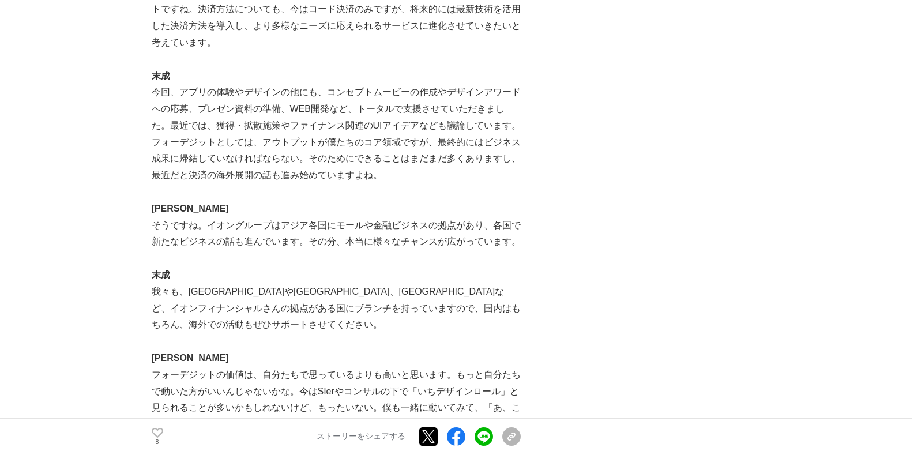
click at [413, 135] on p "今回、アプリの体験やデザインの他にも、コンセプトムービーの作成やデザインアワードへの応募、プレゼン資料の準備、WEB開発など、トータルで支援させていただきまし…" at bounding box center [336, 134] width 369 height 100
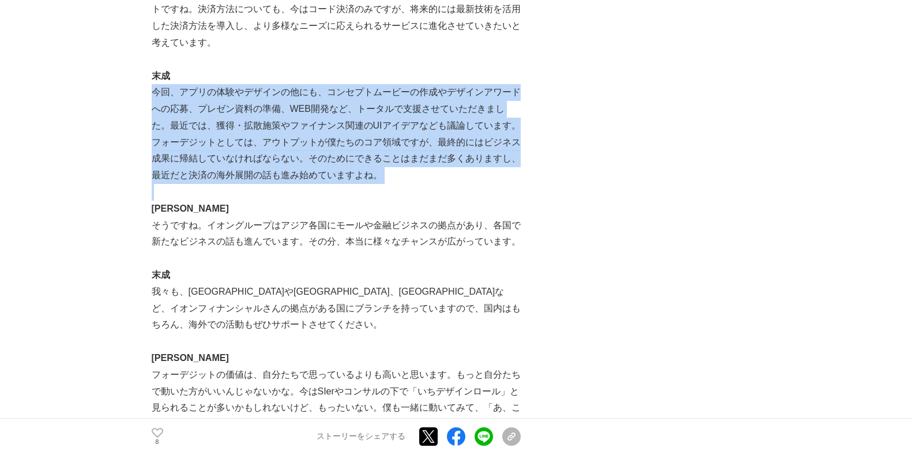
click at [413, 135] on p "今回、アプリの体験やデザインの他にも、コンセプトムービーの作成やデザインアワードへの応募、プレゼン資料の準備、WEB開発など、トータルで支援させていただきまし…" at bounding box center [336, 134] width 369 height 100
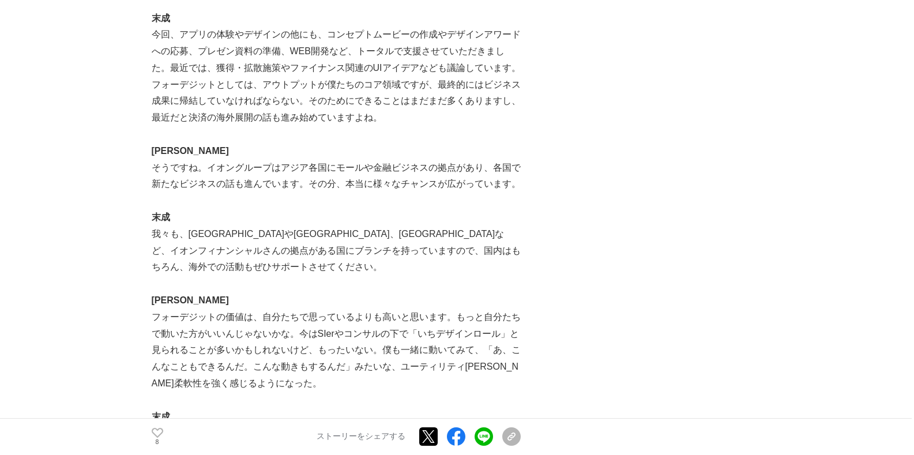
click at [412, 166] on p "そうですね。イオングループはアジア各国にモールや金融ビジネスの拠点があり、各国で新たなビジネスの話も進んでいます。その分、本当に様々なチャンスが広がっています。" at bounding box center [336, 176] width 369 height 33
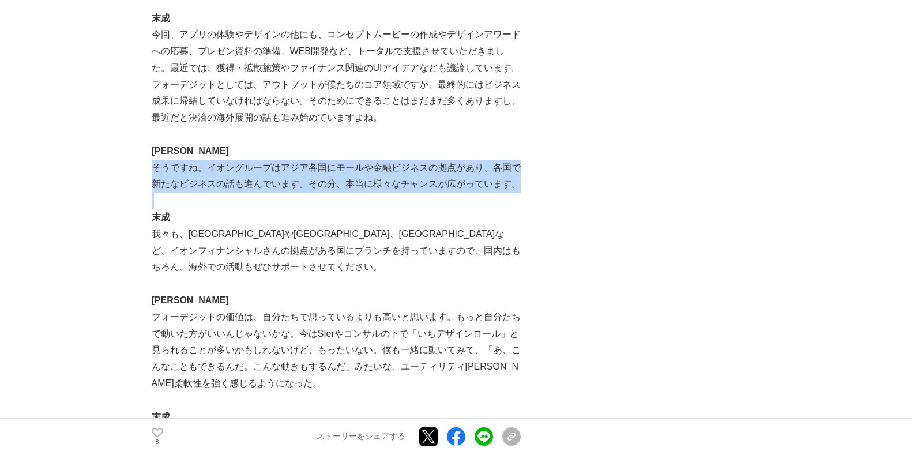
click at [412, 166] on p "そうですね。イオングループはアジア各国にモールや金融ビジネスの拠点があり、各国で新たなビジネスの話も進んでいます。その分、本当に様々なチャンスが広がっています。" at bounding box center [336, 176] width 369 height 33
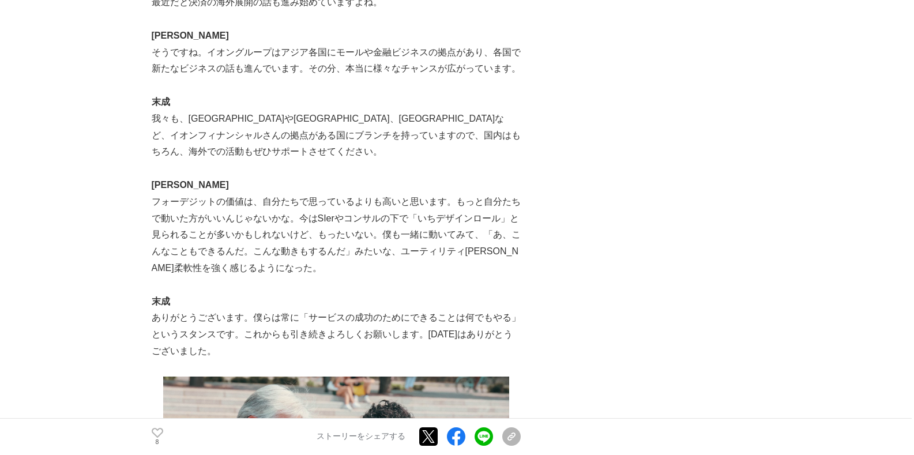
click at [396, 142] on p "我々も、[GEOGRAPHIC_DATA]や[GEOGRAPHIC_DATA]、[GEOGRAPHIC_DATA]など、イオンフィナンシャルさんの拠点がある国…" at bounding box center [336, 136] width 369 height 50
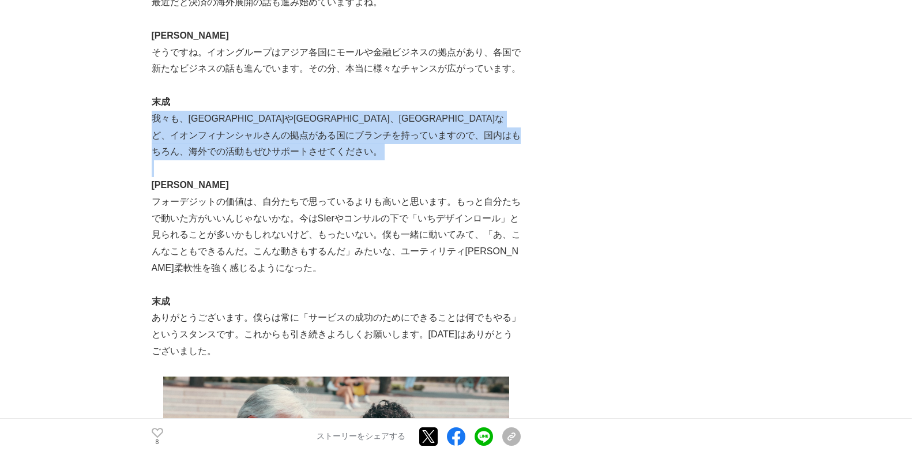
click at [396, 142] on p "我々も、[GEOGRAPHIC_DATA]や[GEOGRAPHIC_DATA]、[GEOGRAPHIC_DATA]など、イオンフィナンシャルさんの拠点がある国…" at bounding box center [336, 136] width 369 height 50
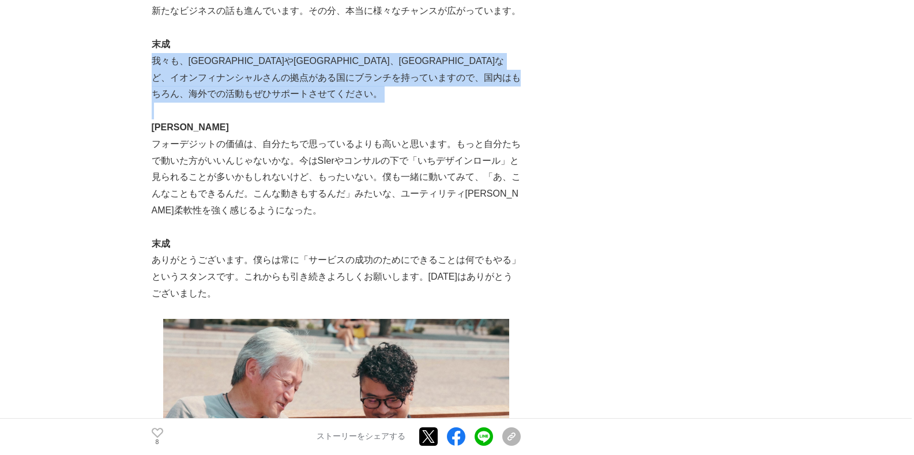
scroll to position [6917, 0]
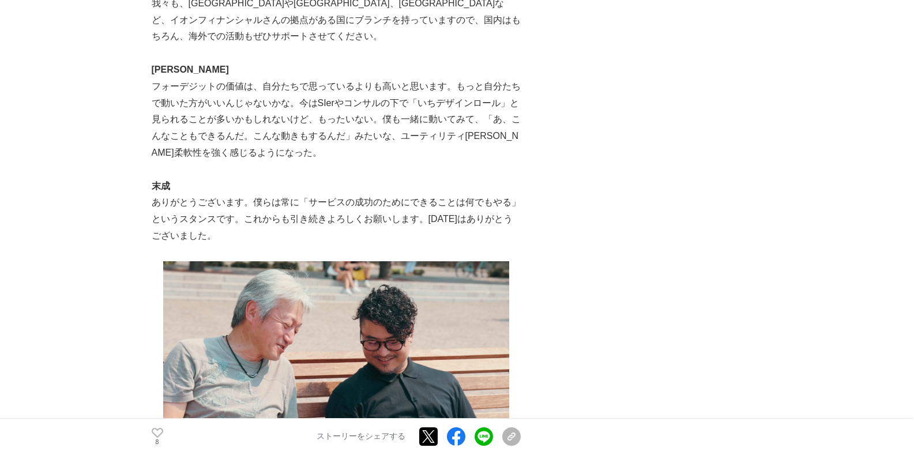
click at [388, 134] on p "フォーデジットの価値は、自分たちで思っているよりも高いと思います。もっと自分たちで動いた方がいいんじゃないかな。今はSIerやコンサルの下で「いちデザインロー…" at bounding box center [336, 119] width 369 height 83
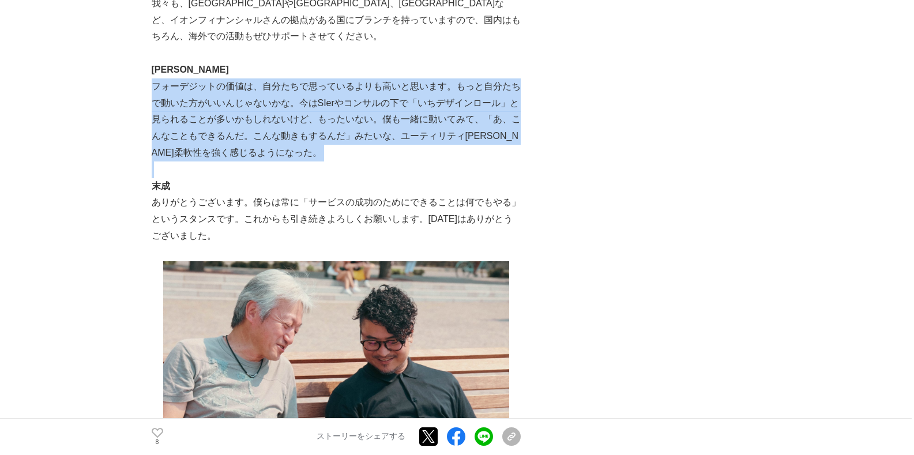
click at [388, 134] on p "フォーデジットの価値は、自分たちで思っているよりも高いと思います。もっと自分たちで動いた方がいいんじゃないかな。今はSIerやコンサルの下で「いちデザインロー…" at bounding box center [336, 119] width 369 height 83
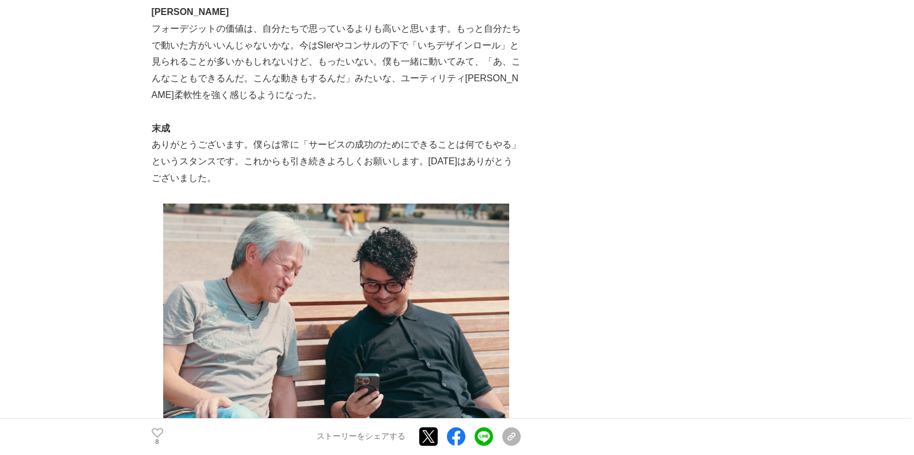
click at [379, 145] on p "ありがとうございます。僕らは常に「サービスの成功のためにできることは何でもやる」というスタンスです。これからも引き続きよろしくお願いします。[DATE]はあり…" at bounding box center [336, 162] width 369 height 50
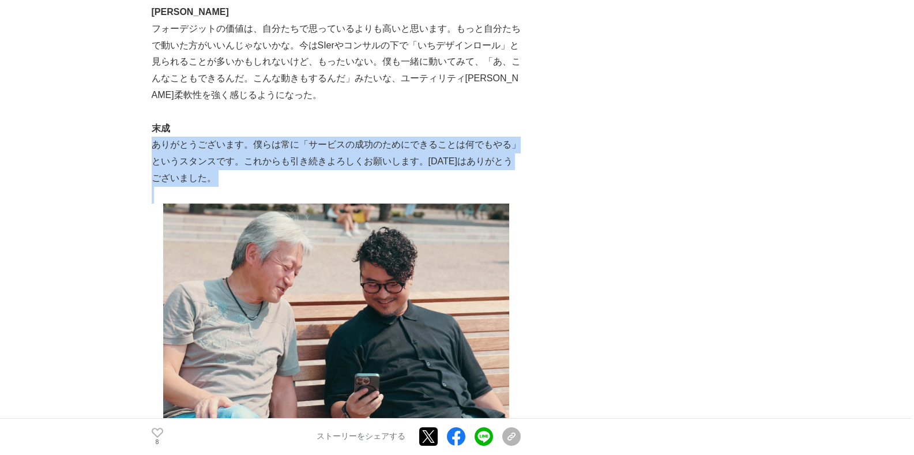
click at [379, 145] on p "ありがとうございます。僕らは常に「サービスの成功のためにできることは何でもやる」というスタンスです。これからも引き続きよろしくお願いします。[DATE]はあり…" at bounding box center [336, 162] width 369 height 50
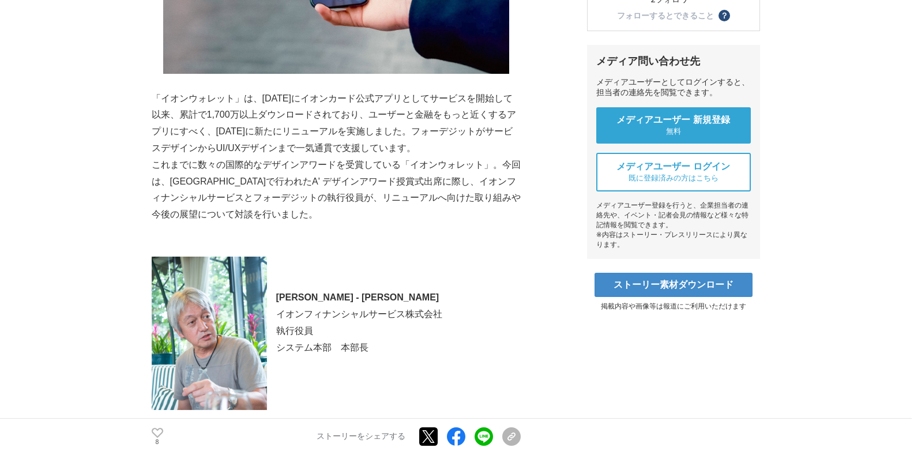
scroll to position [406, 0]
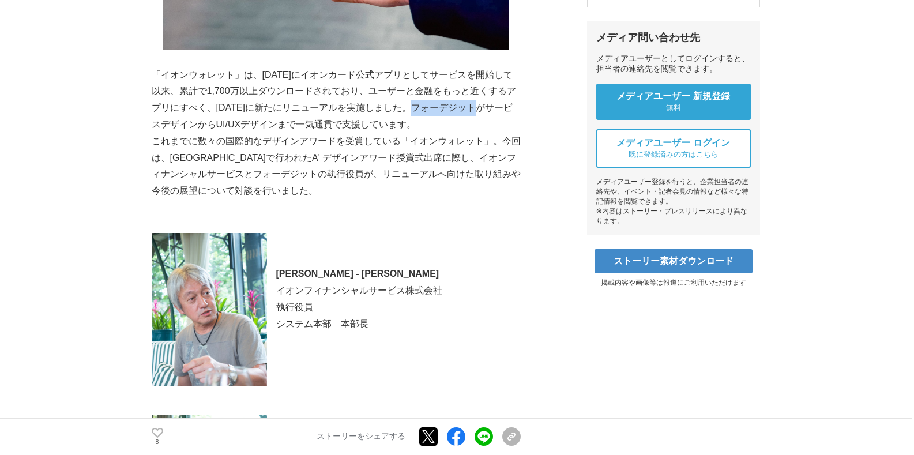
drag, startPoint x: 427, startPoint y: 106, endPoint x: 491, endPoint y: 108, distance: 63.5
click at [491, 108] on p "「イオンウォレット」は、[DATE]にイオンカード公式アプリとしてサービスを開始して以来、累計で1,700万以上ダウンロードされており、ユーザーと金融をもっと…" at bounding box center [336, 100] width 369 height 66
copy p "フォーデジット"
